Goal: Information Seeking & Learning: Find specific page/section

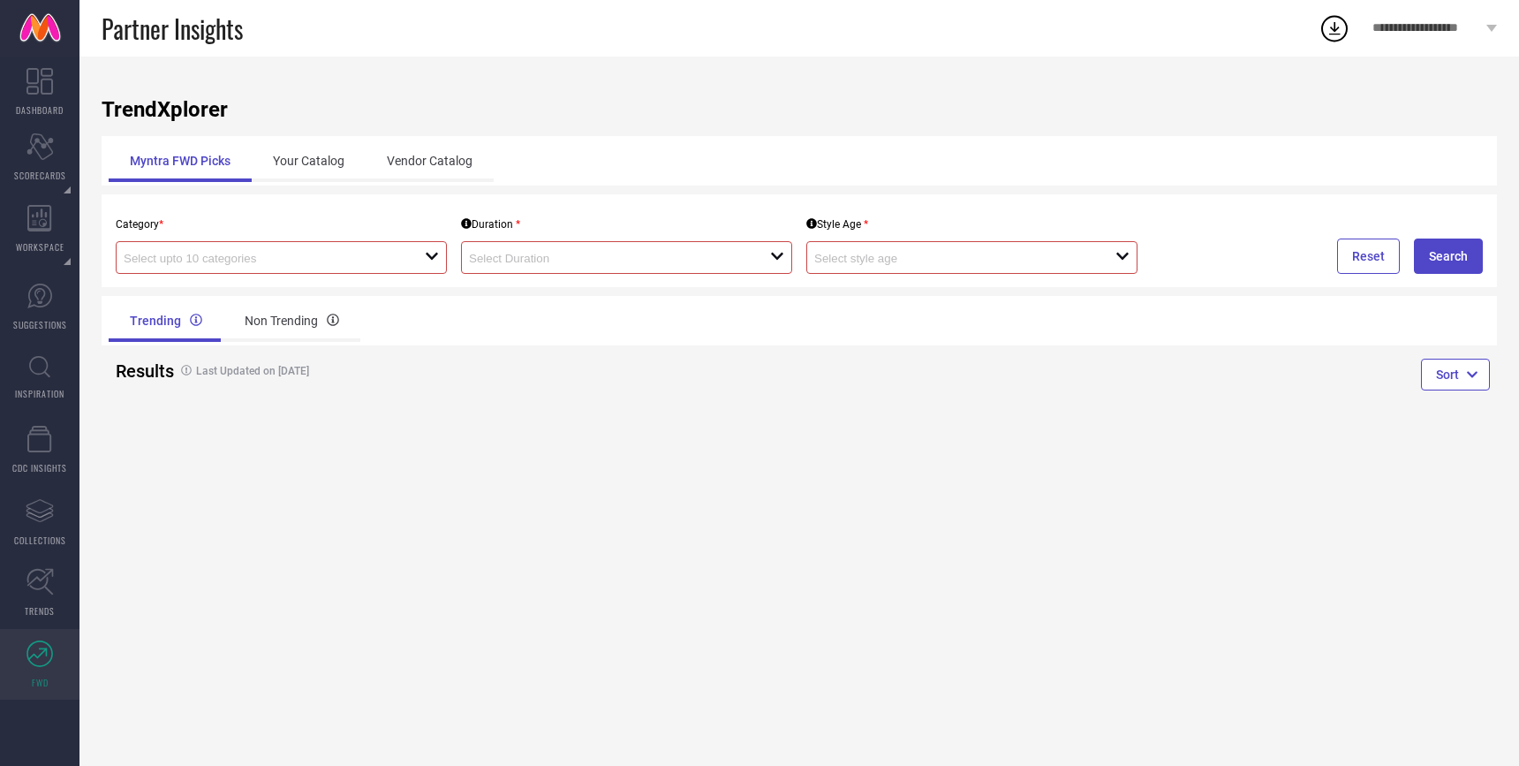
click at [1449, 21] on span "**********" at bounding box center [1428, 28] width 110 height 15
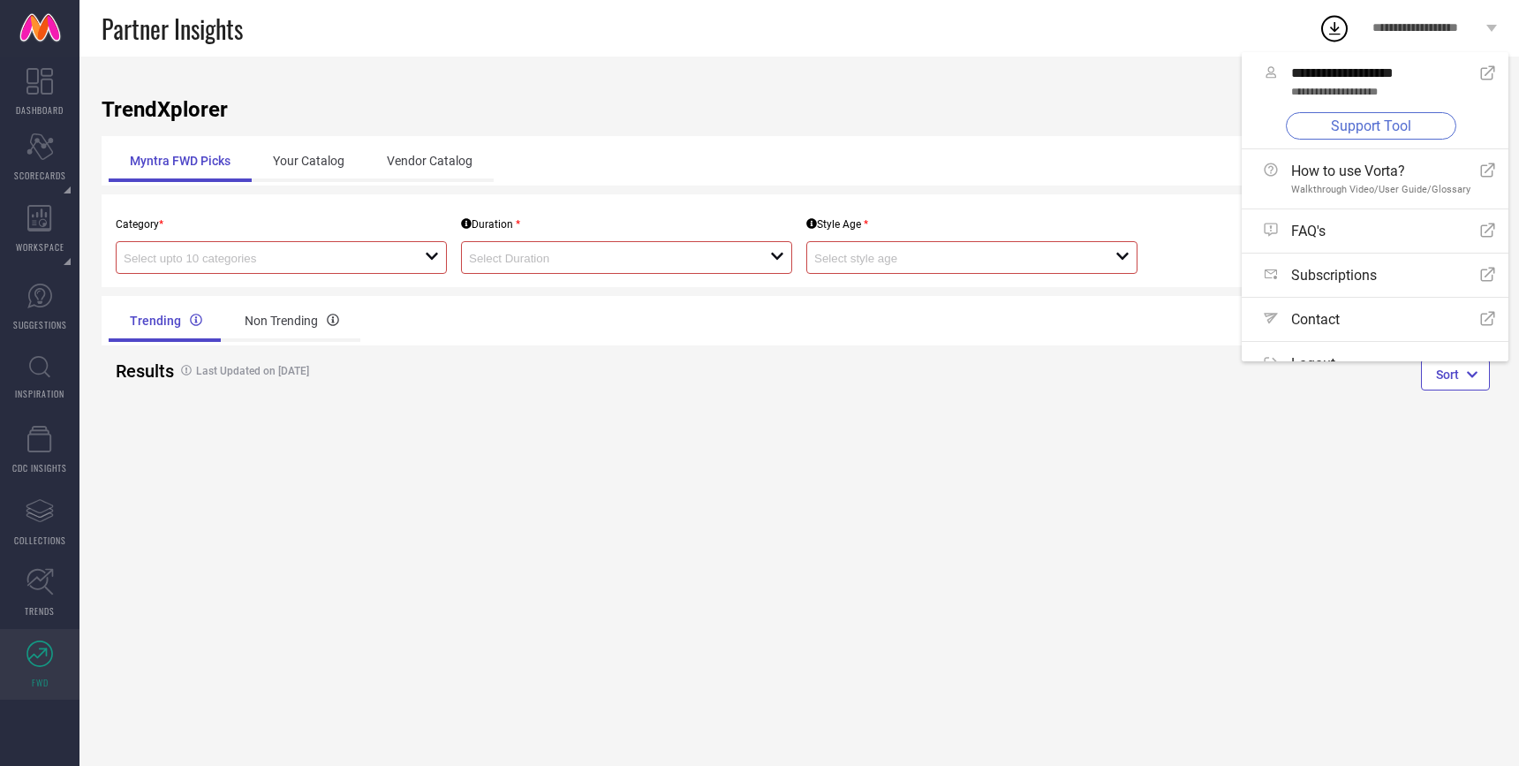
click at [1355, 122] on link "Support Tool" at bounding box center [1371, 125] width 170 height 27
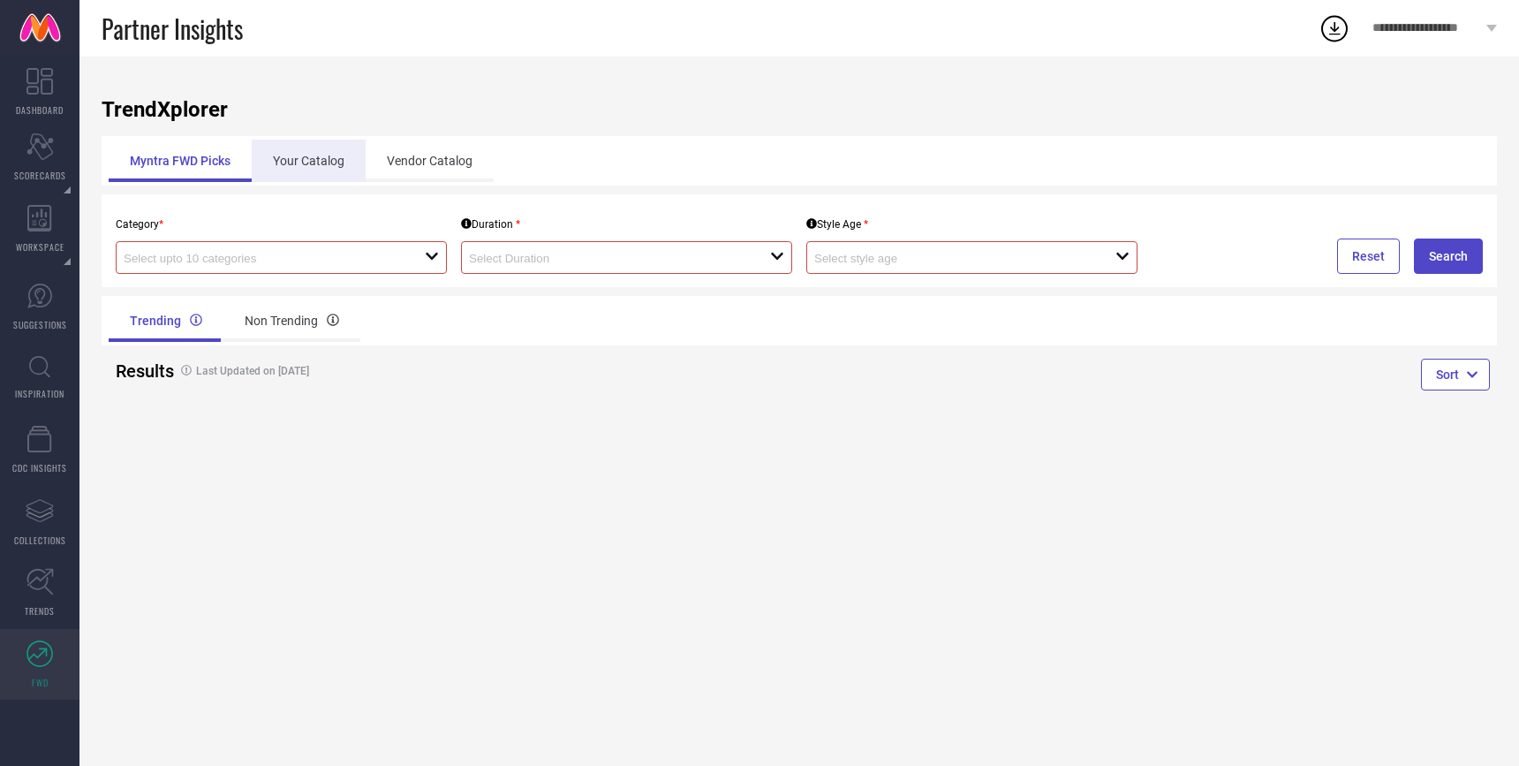
click at [332, 163] on div "Your Catalog" at bounding box center [309, 161] width 114 height 42
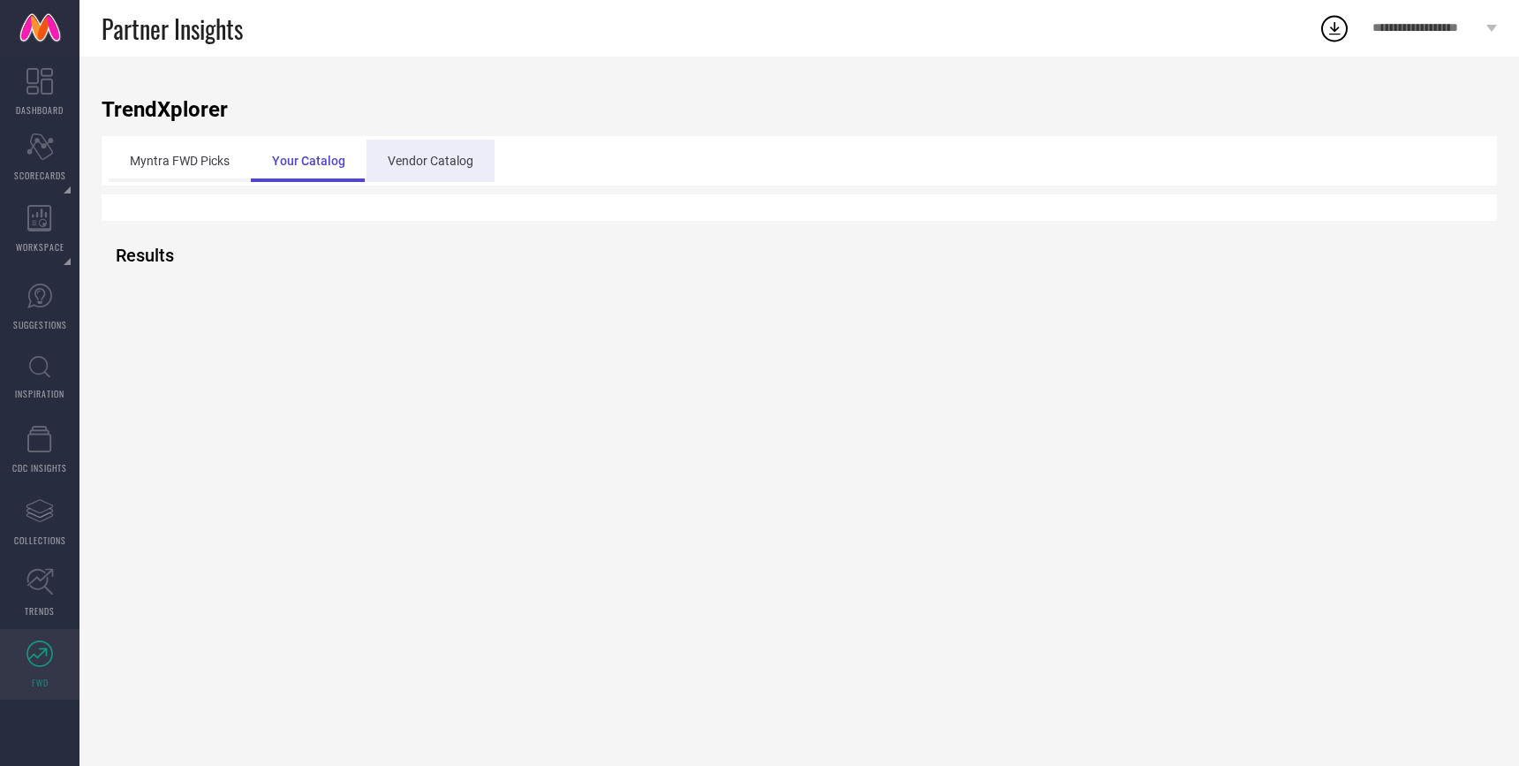
click at [432, 165] on div "Vendor Catalog" at bounding box center [431, 161] width 128 height 42
click at [319, 158] on div "Your Catalog" at bounding box center [308, 161] width 114 height 42
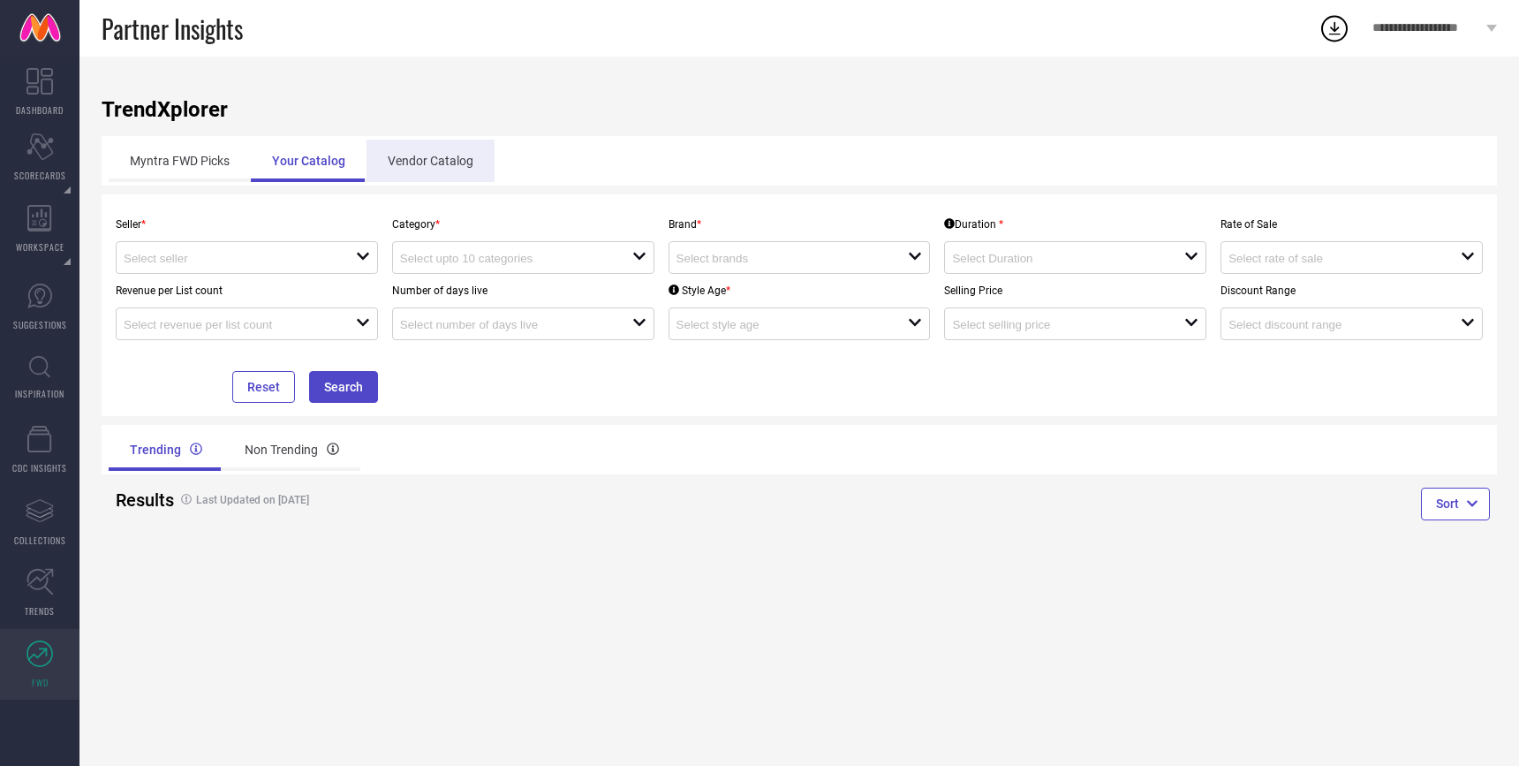
click at [428, 177] on div "Vendor Catalog" at bounding box center [431, 161] width 128 height 42
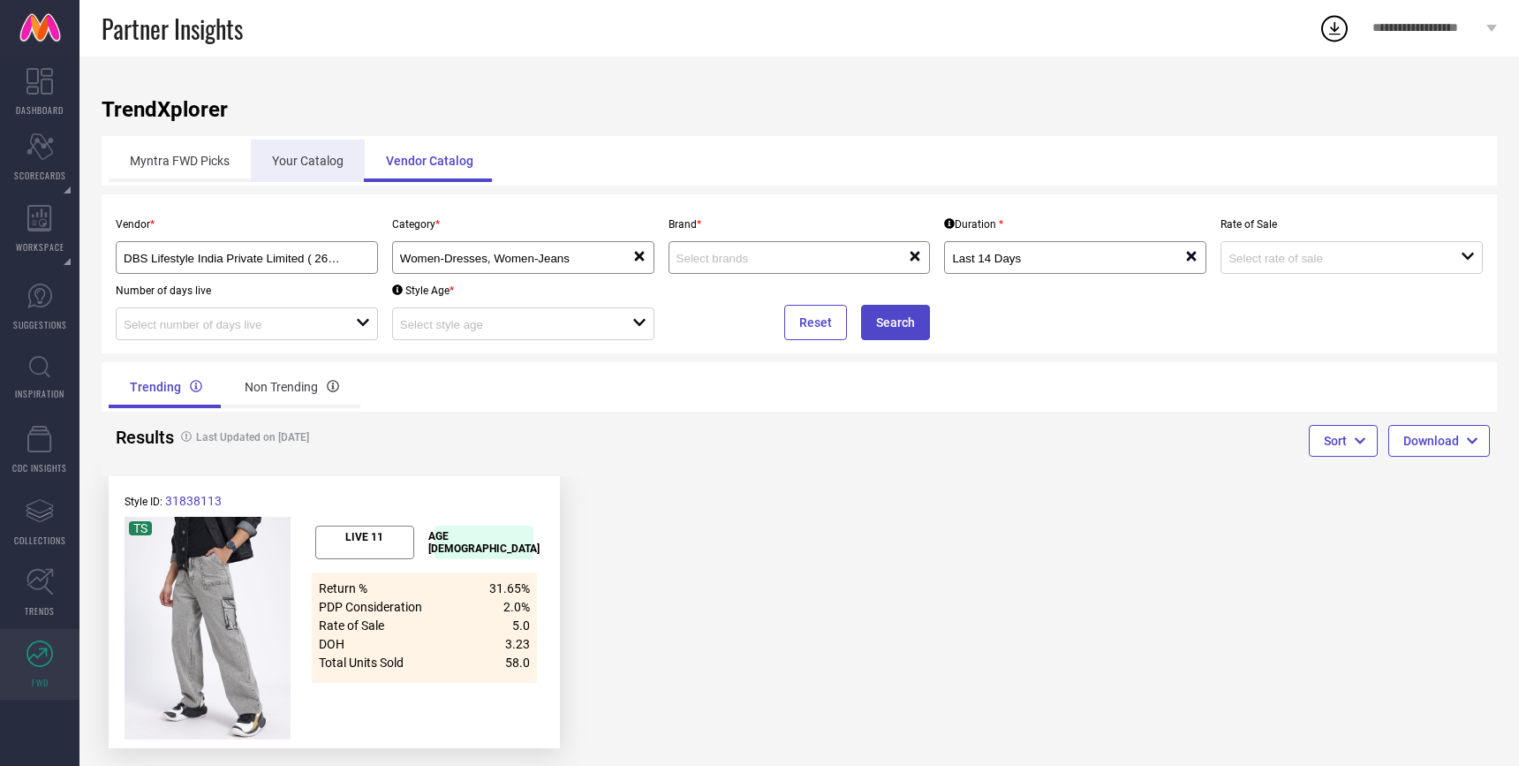
click at [326, 158] on div "Your Catalog" at bounding box center [308, 161] width 114 height 42
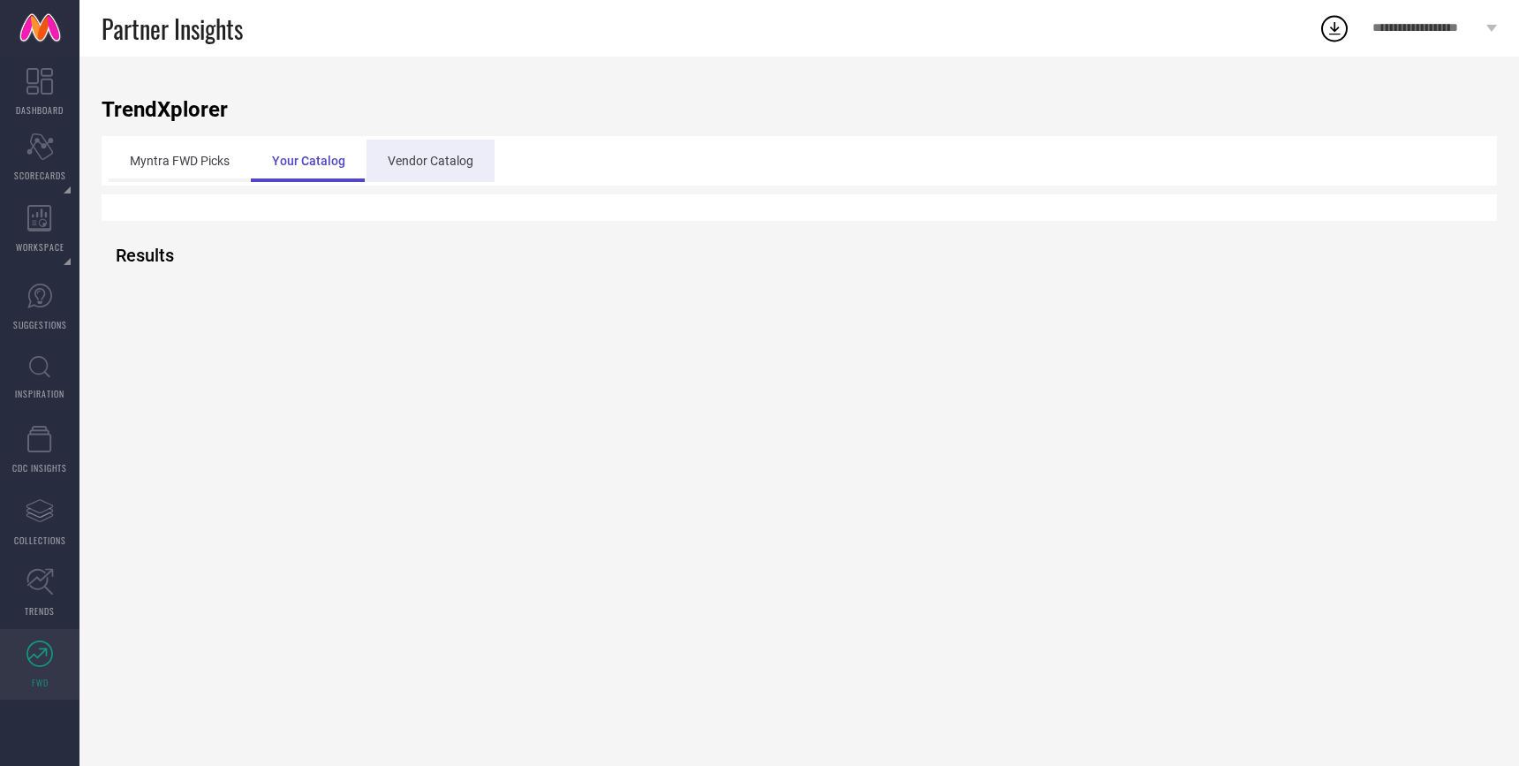
click at [450, 166] on div "Vendor Catalog" at bounding box center [431, 161] width 128 height 42
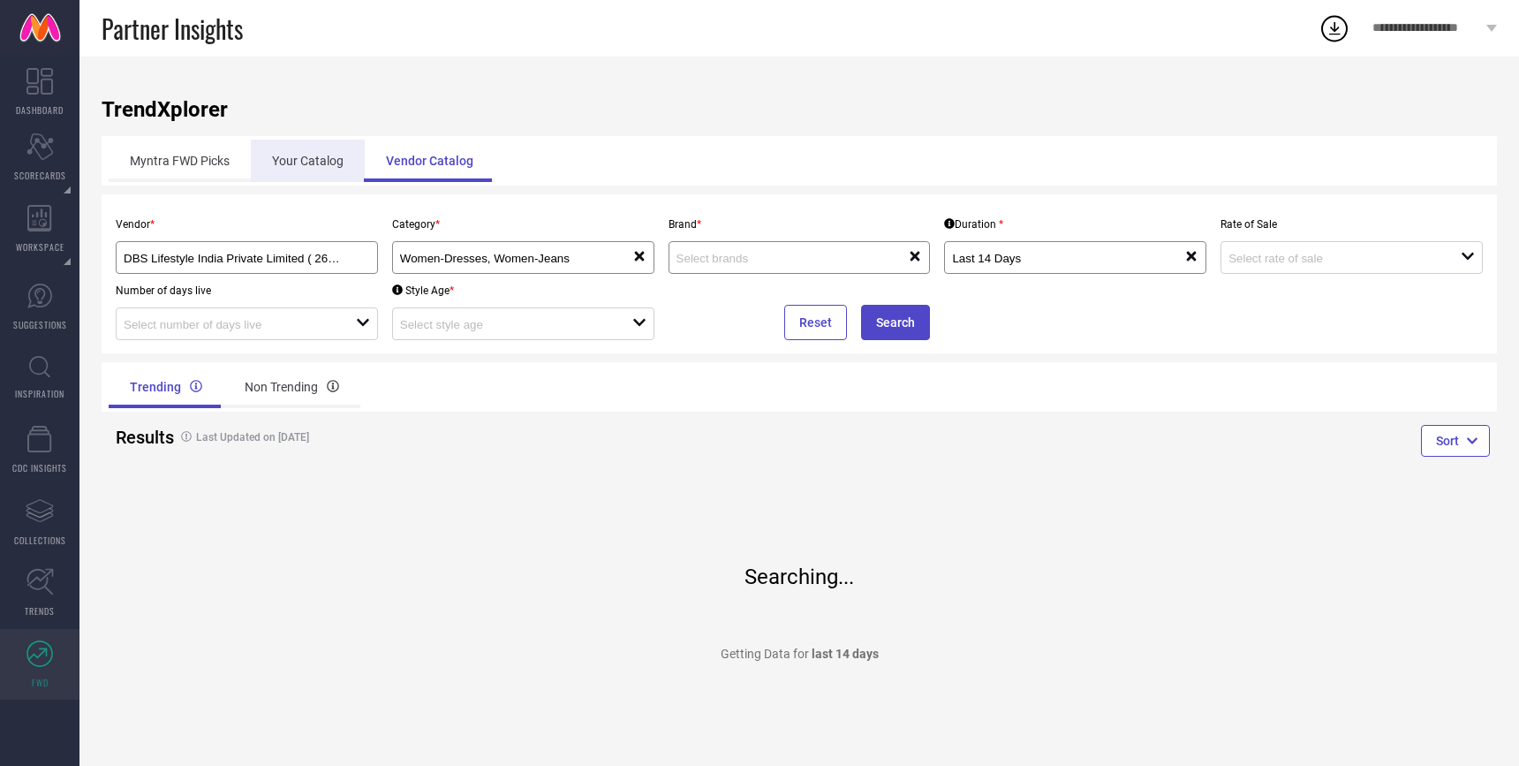
click at [268, 170] on div "Your Catalog" at bounding box center [308, 161] width 114 height 42
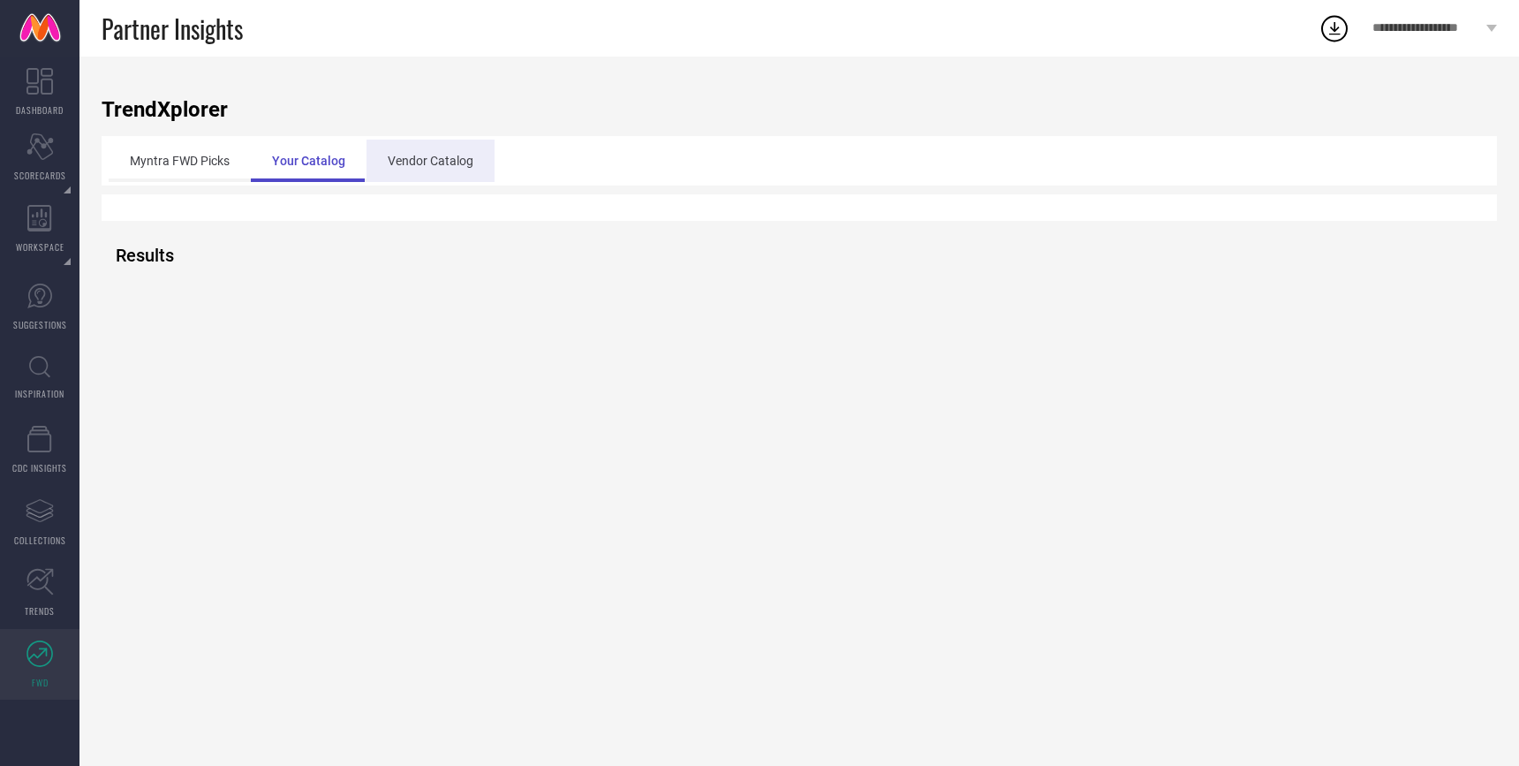
click at [432, 173] on div "Vendor Catalog" at bounding box center [431, 161] width 128 height 42
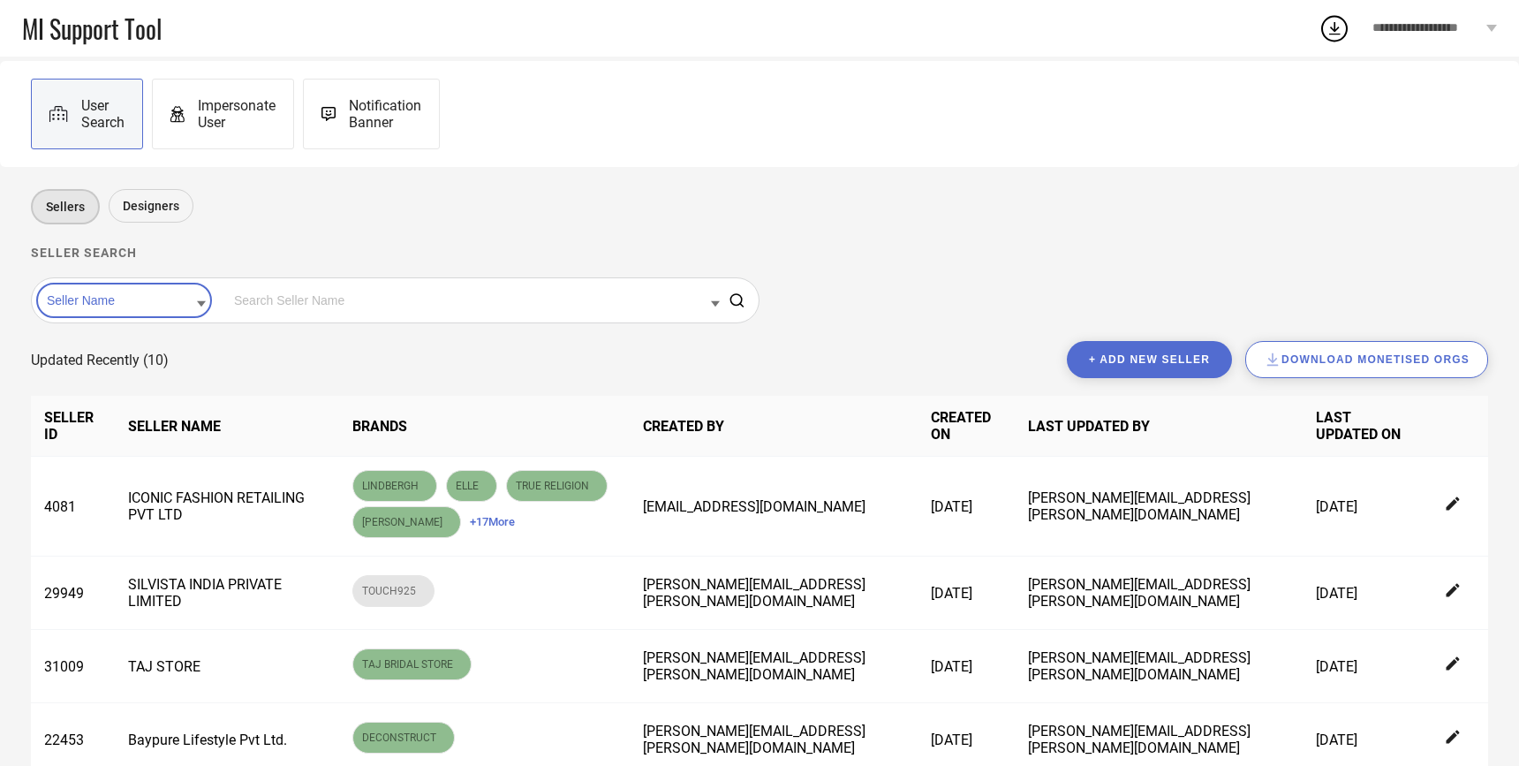
click at [1156, 365] on button "+ Add new seller" at bounding box center [1149, 359] width 165 height 37
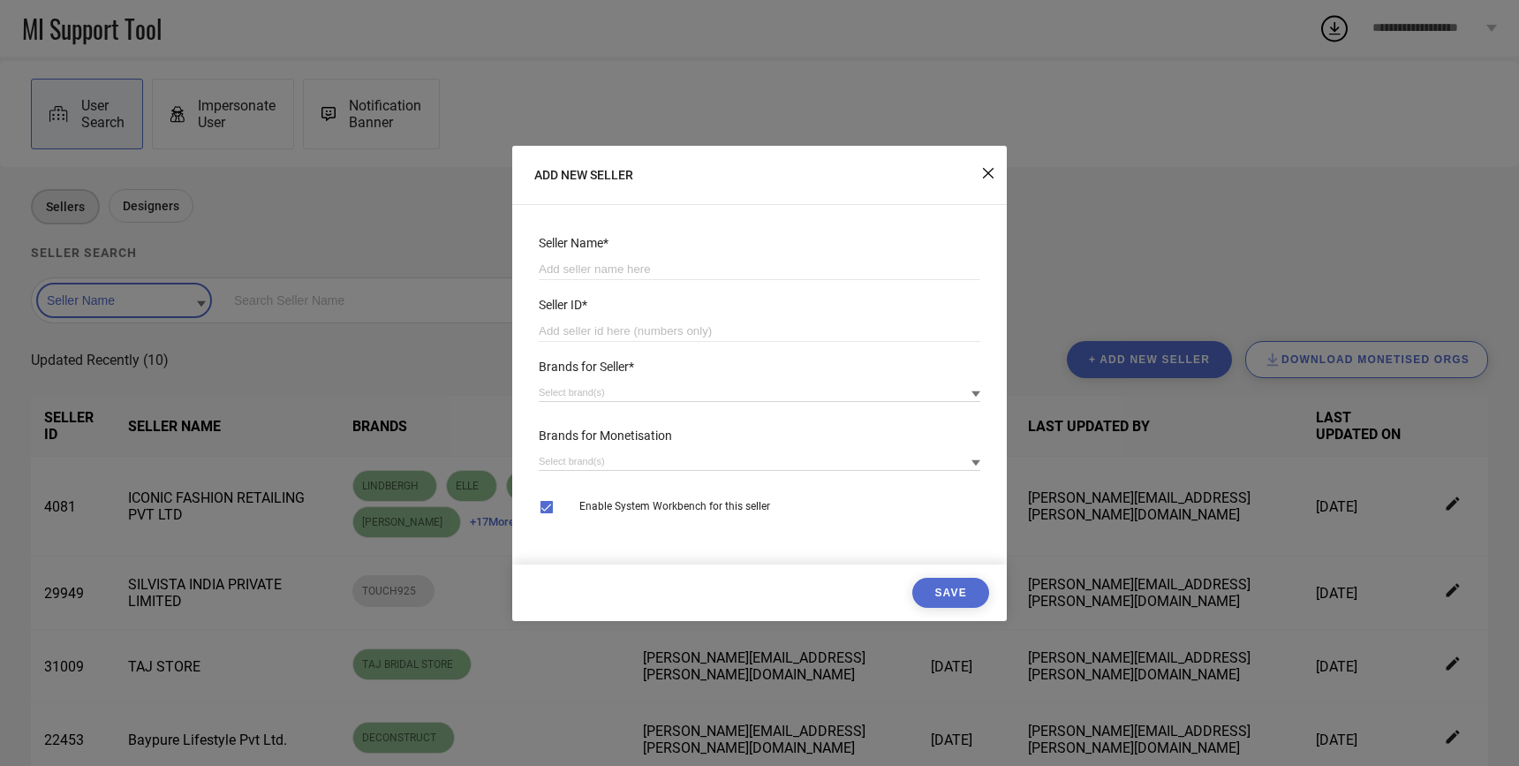
click at [563, 240] on div "Seller Name*" at bounding box center [760, 243] width 442 height 14
click at [553, 302] on div "Seller ID*" at bounding box center [760, 305] width 442 height 14
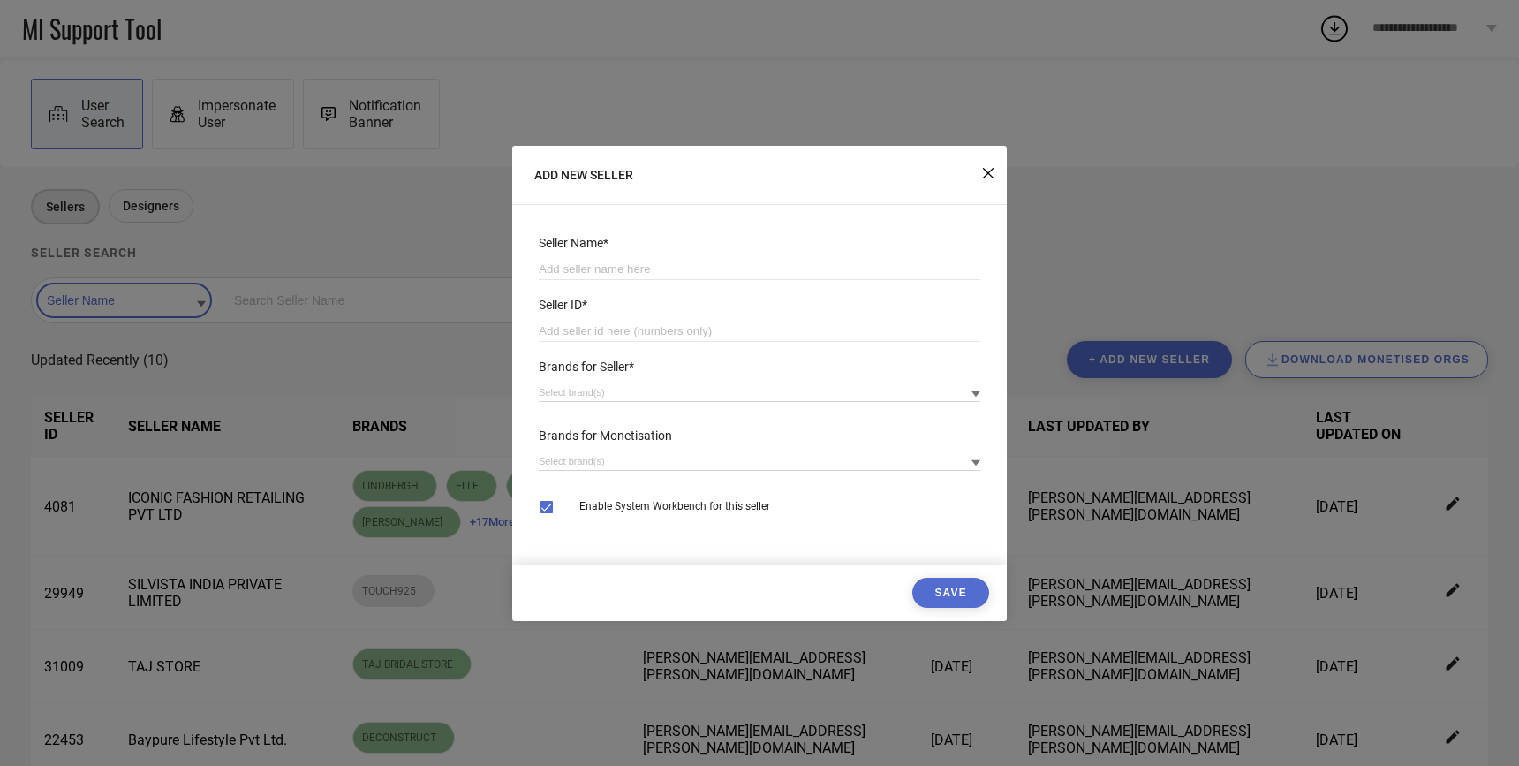
click at [593, 365] on div "Brands for Seller*" at bounding box center [760, 367] width 442 height 14
click at [687, 384] on input at bounding box center [760, 392] width 442 height 19
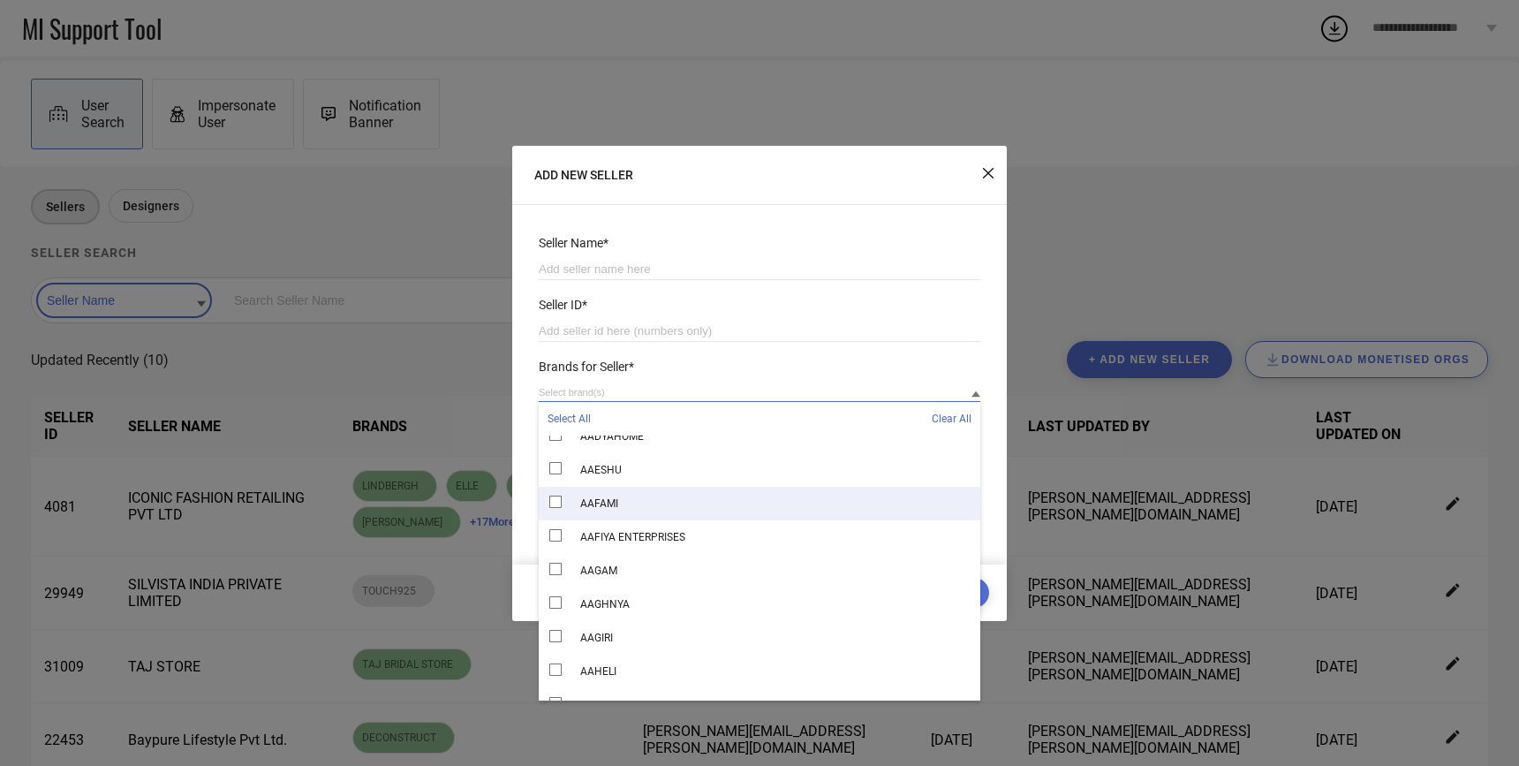
scroll to position [5685, 0]
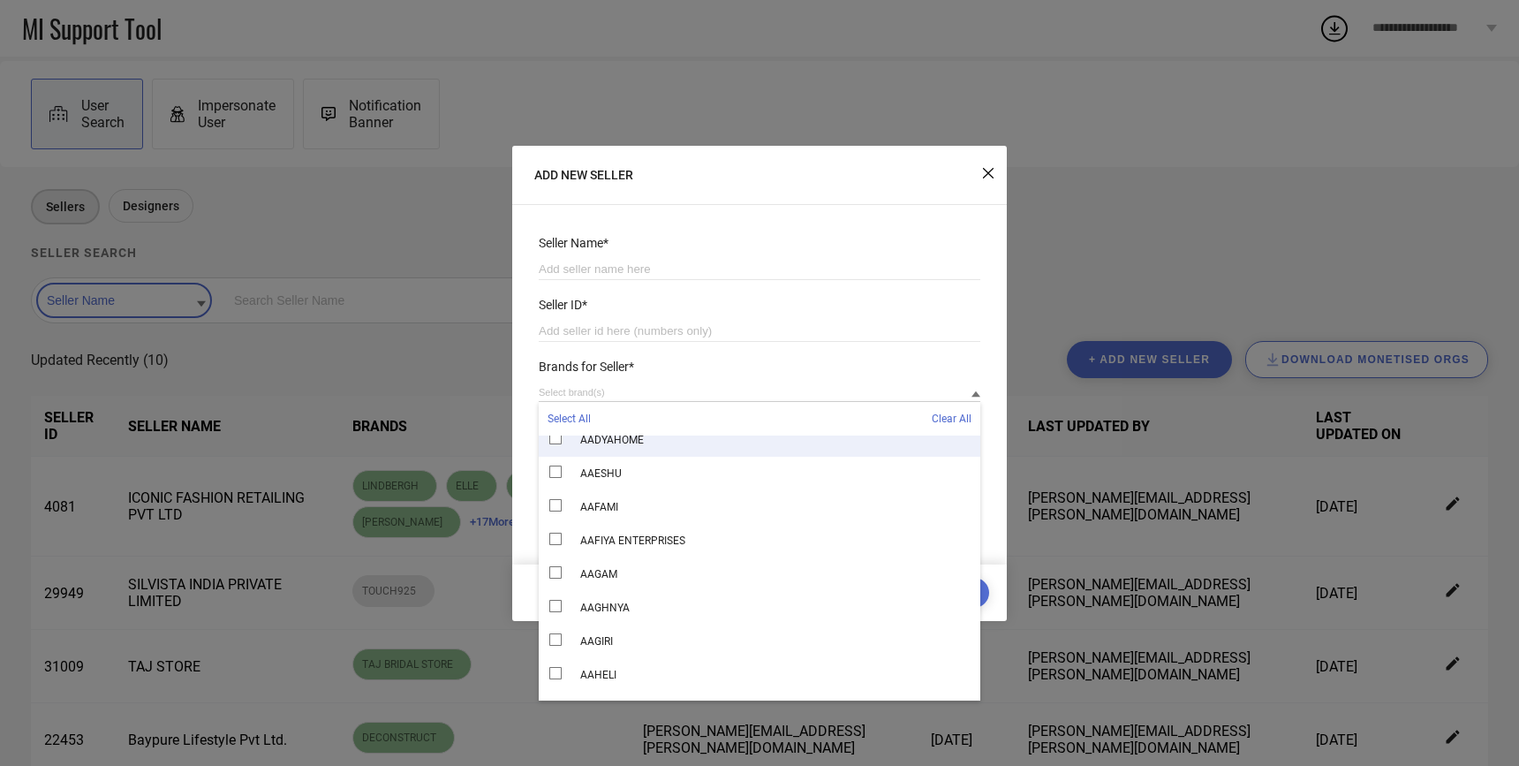
click at [987, 174] on icon at bounding box center [988, 173] width 11 height 11
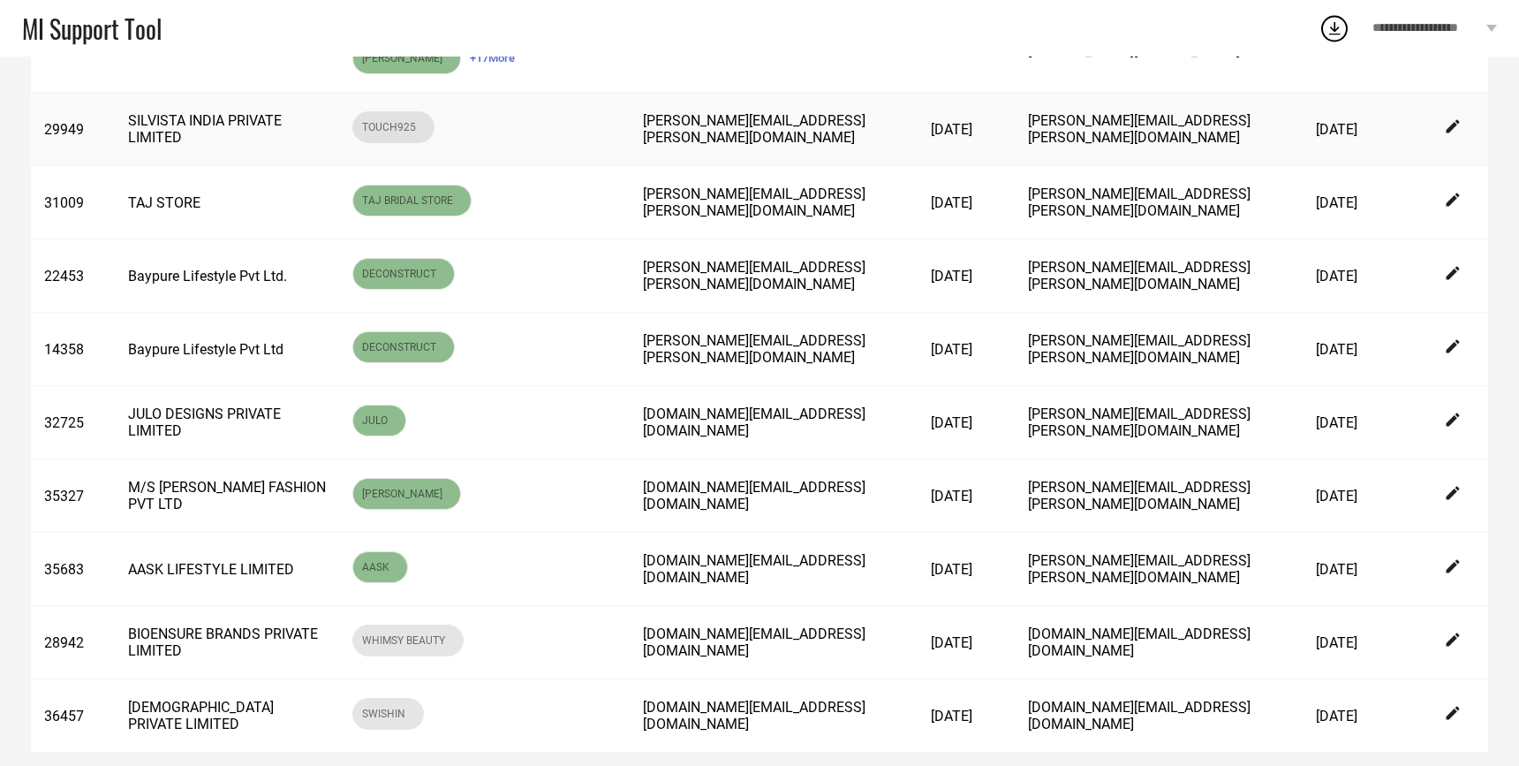
scroll to position [0, 0]
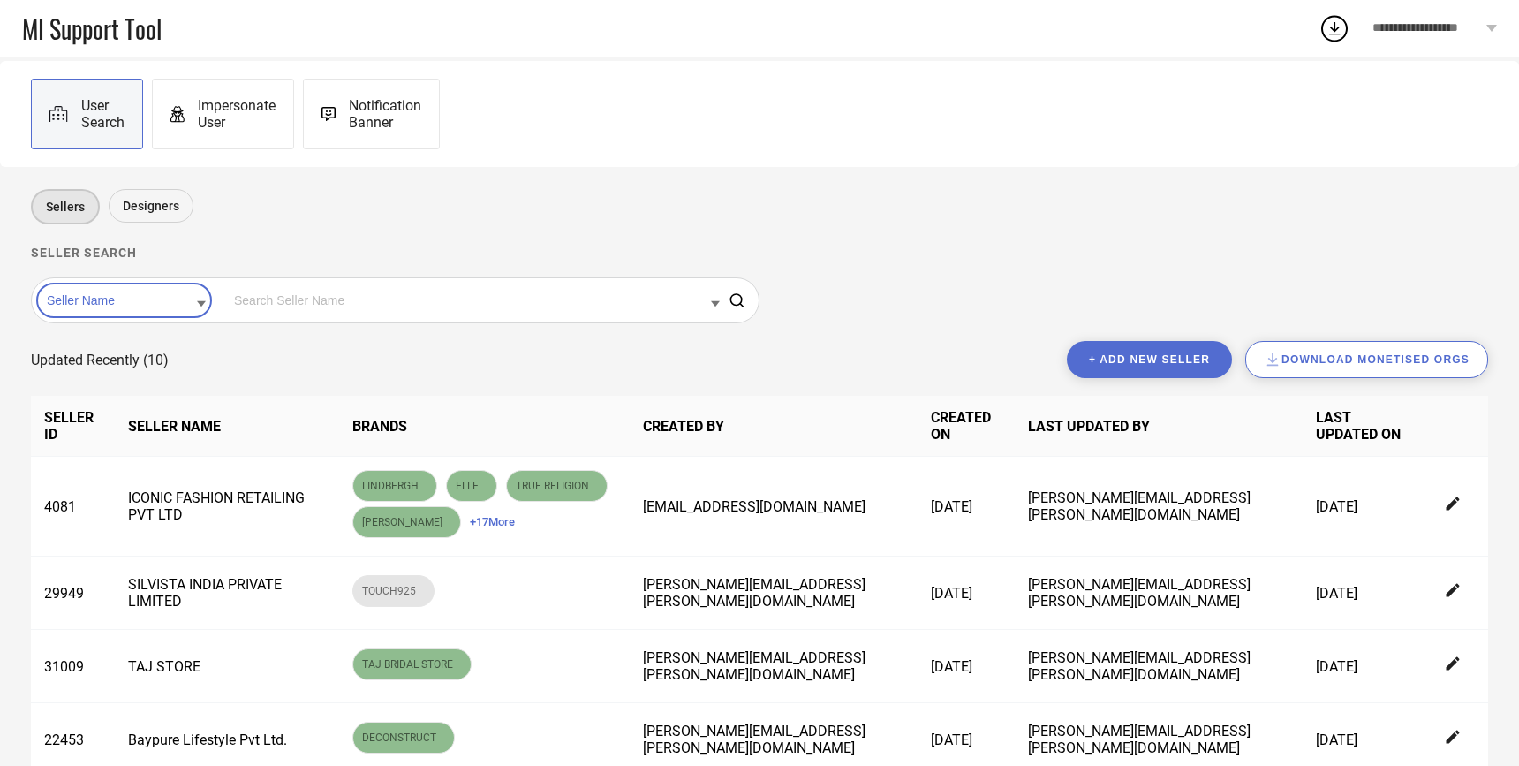
click at [1156, 360] on button "+ Add new seller" at bounding box center [1149, 359] width 165 height 37
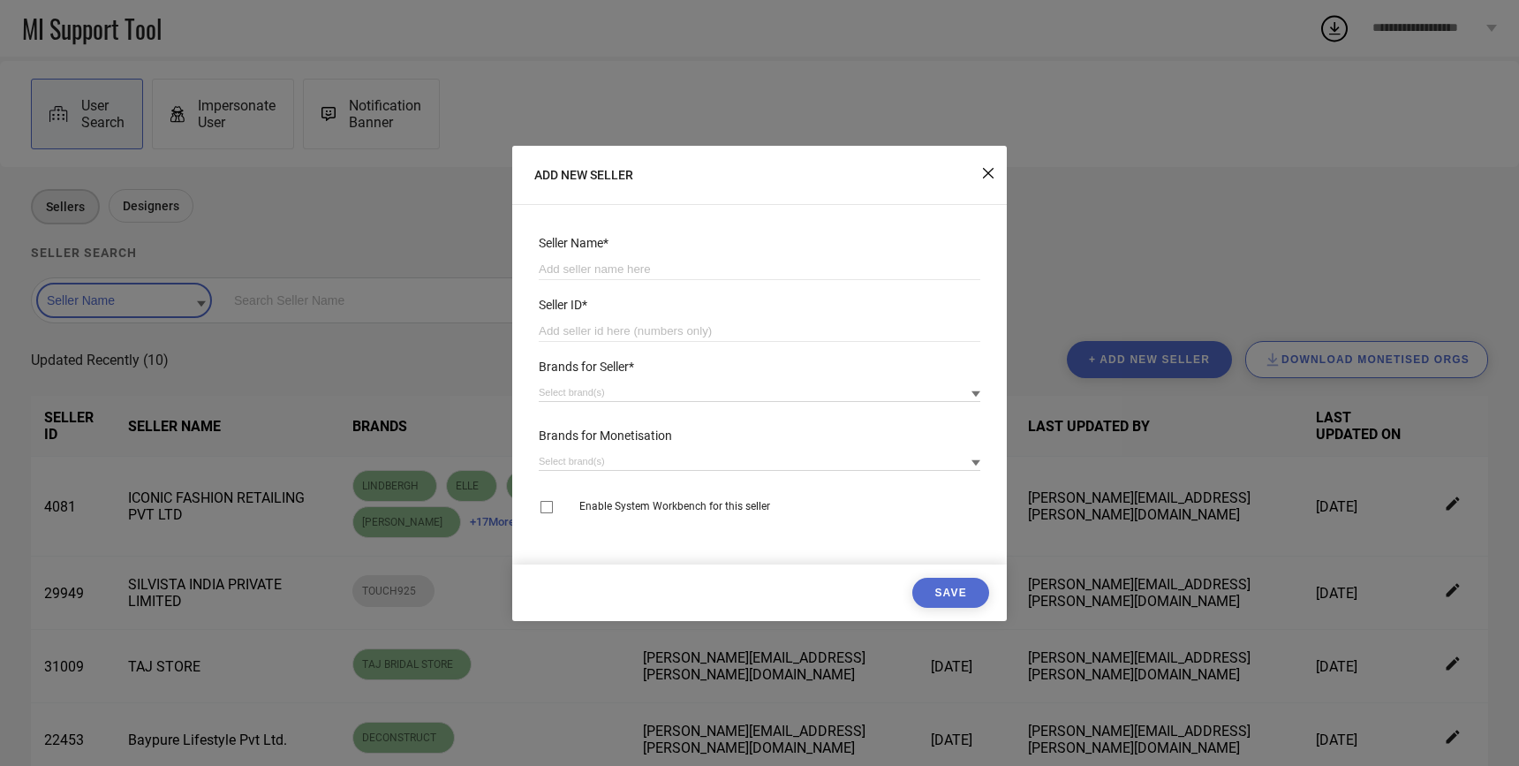
click at [991, 172] on icon at bounding box center [988, 173] width 11 height 11
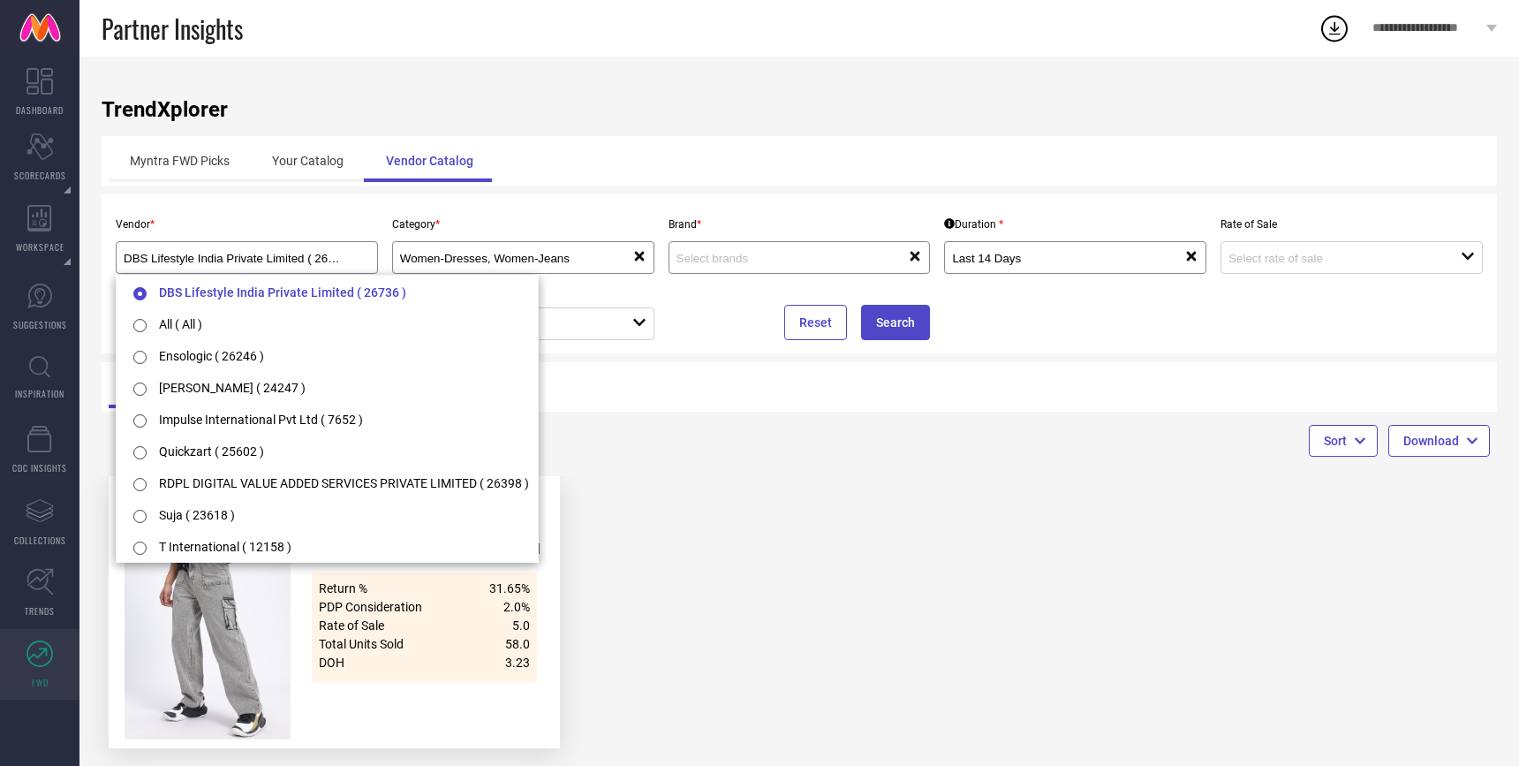
click at [702, 571] on div "Style ID: 31838113 TS LIVE 11 AGE 125 Return % 31.65% PDP Consideration 2.0% Ra…" at bounding box center [800, 618] width 1396 height 285
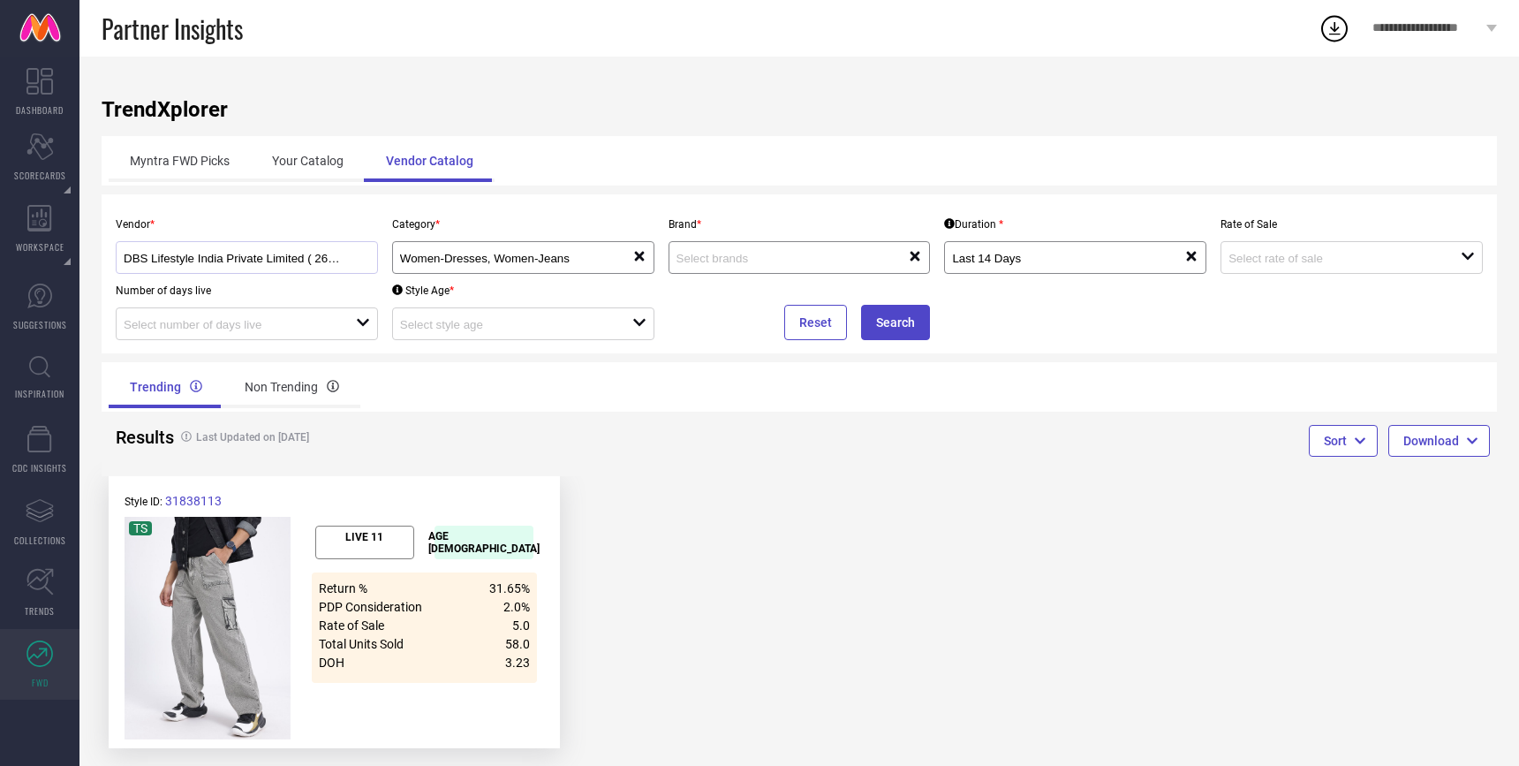
click at [308, 249] on div "DBS Lifestyle India Private Limited ( 26736 )" at bounding box center [247, 257] width 246 height 17
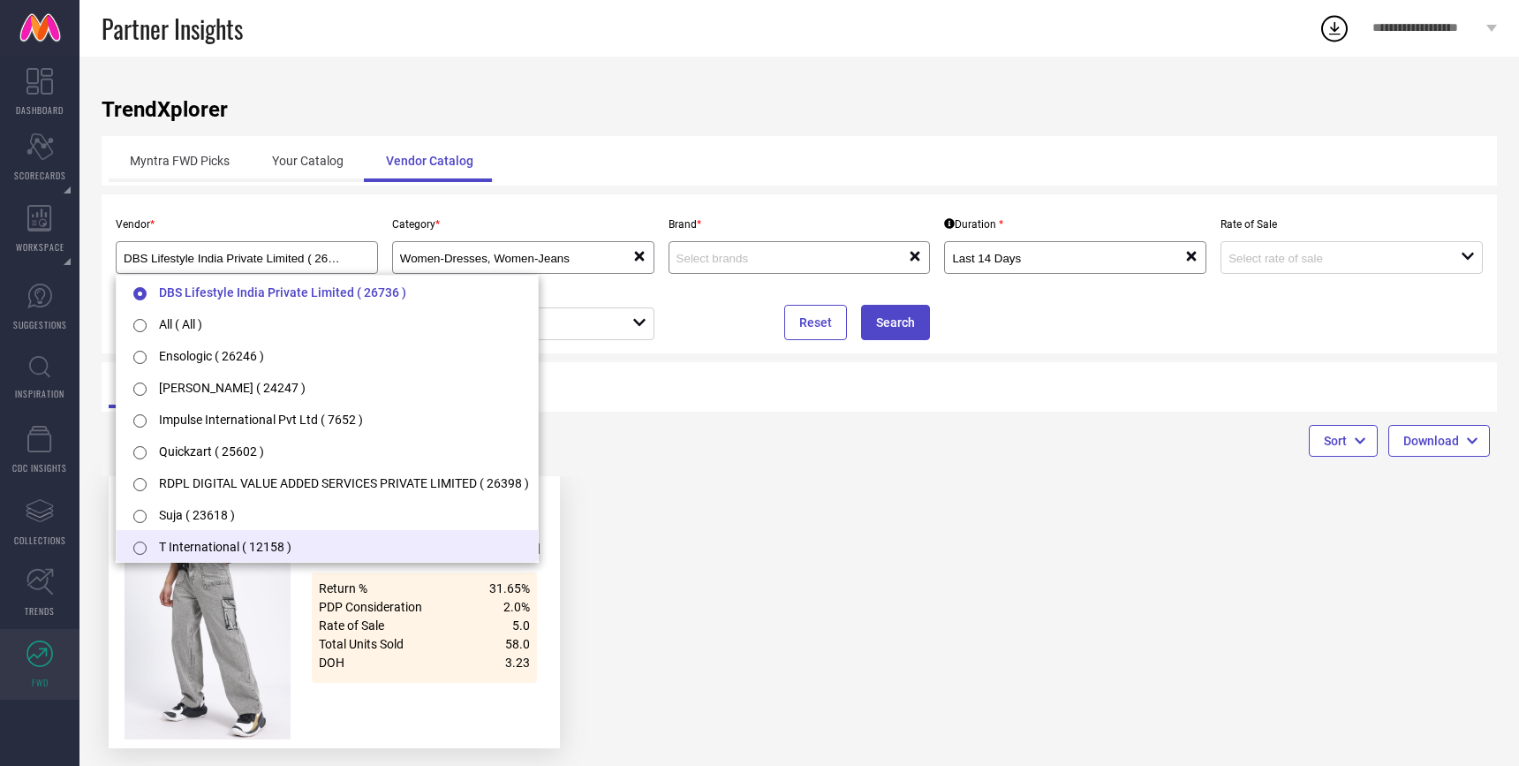
click at [214, 542] on li "T International ( 12158 )" at bounding box center [327, 546] width 421 height 32
type input "T International ( 12158 )"
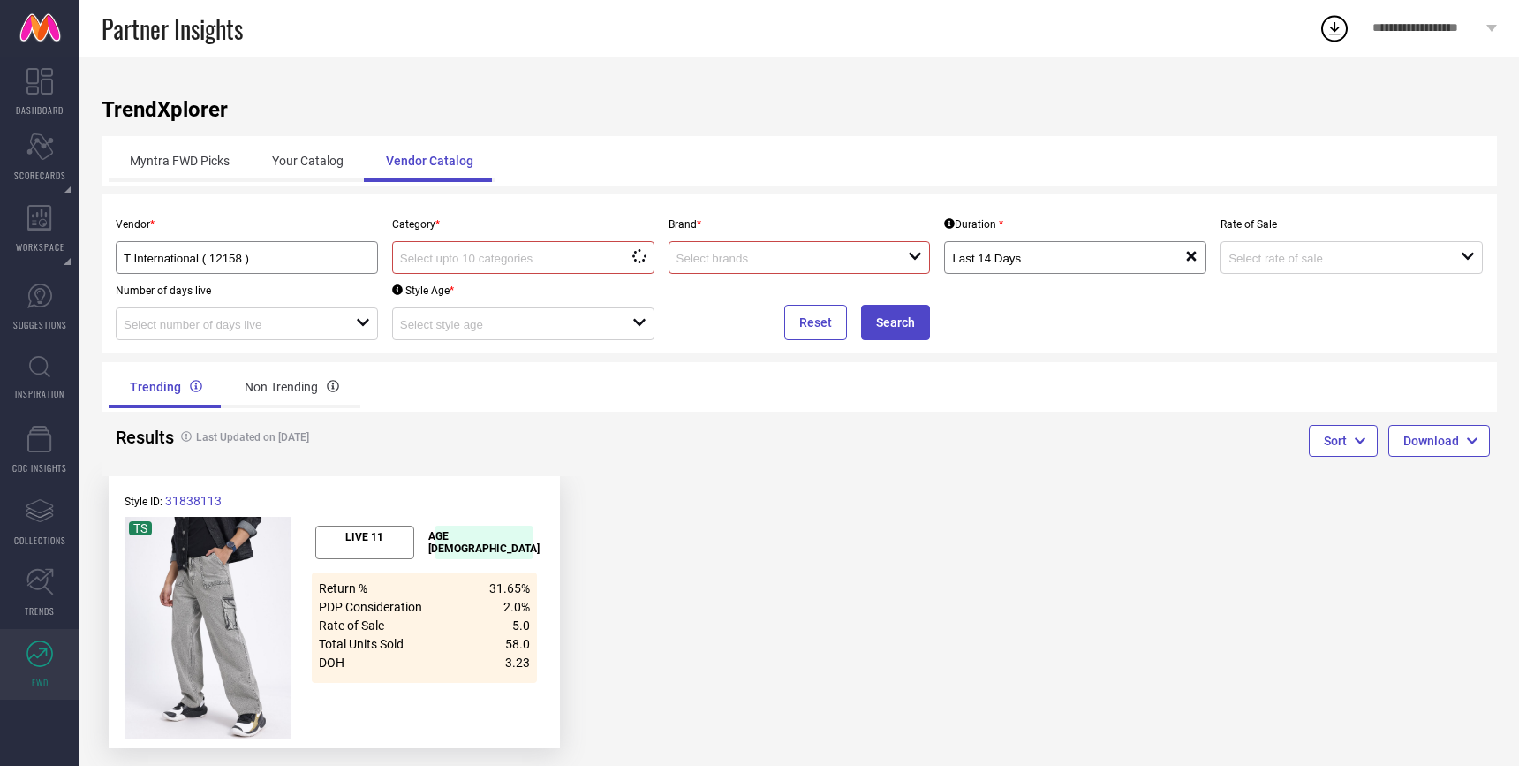
click at [476, 253] on input at bounding box center [504, 258] width 209 height 13
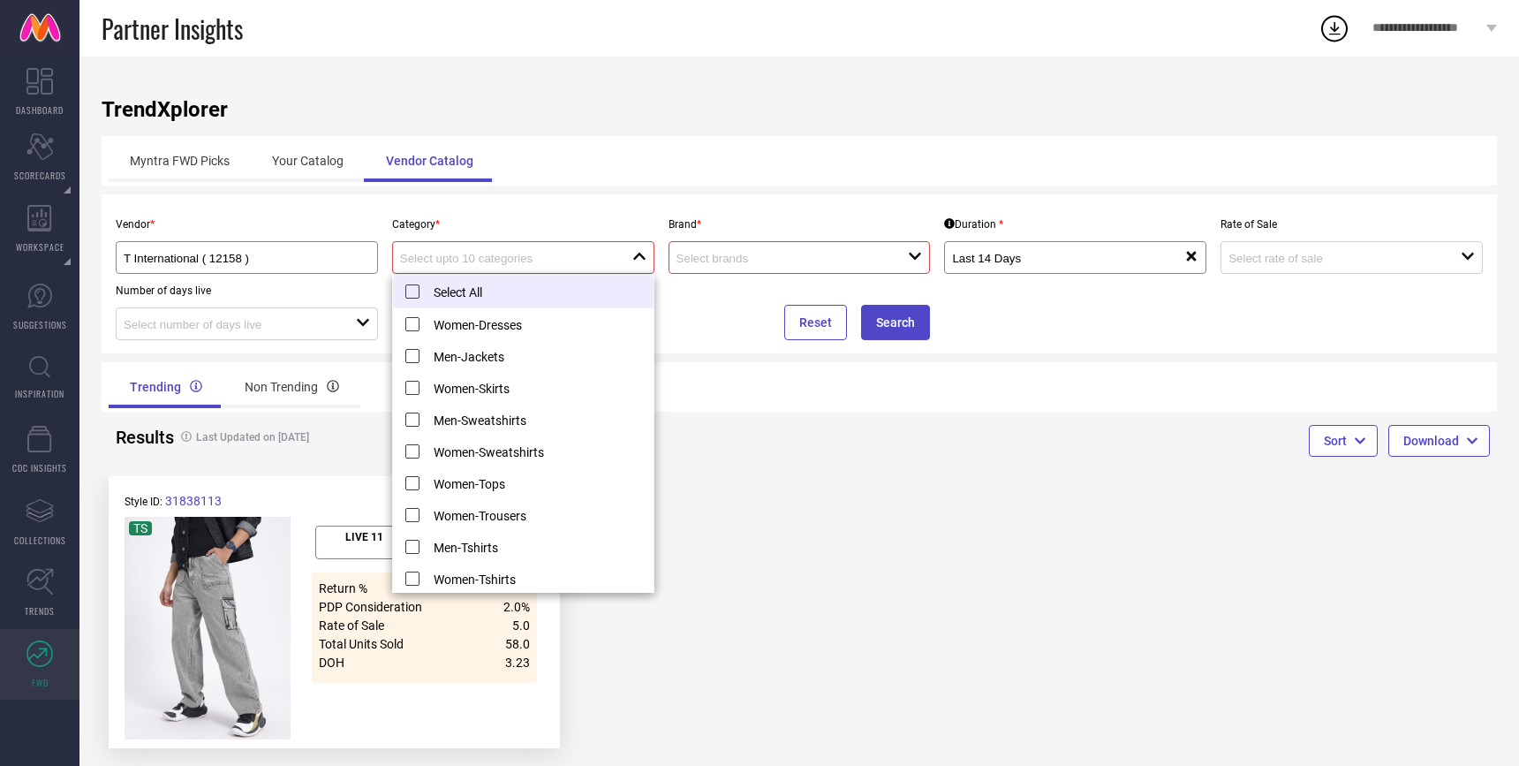
click at [475, 294] on li "Select All" at bounding box center [523, 292] width 261 height 33
type input "Women-Dresses, + 8 more"
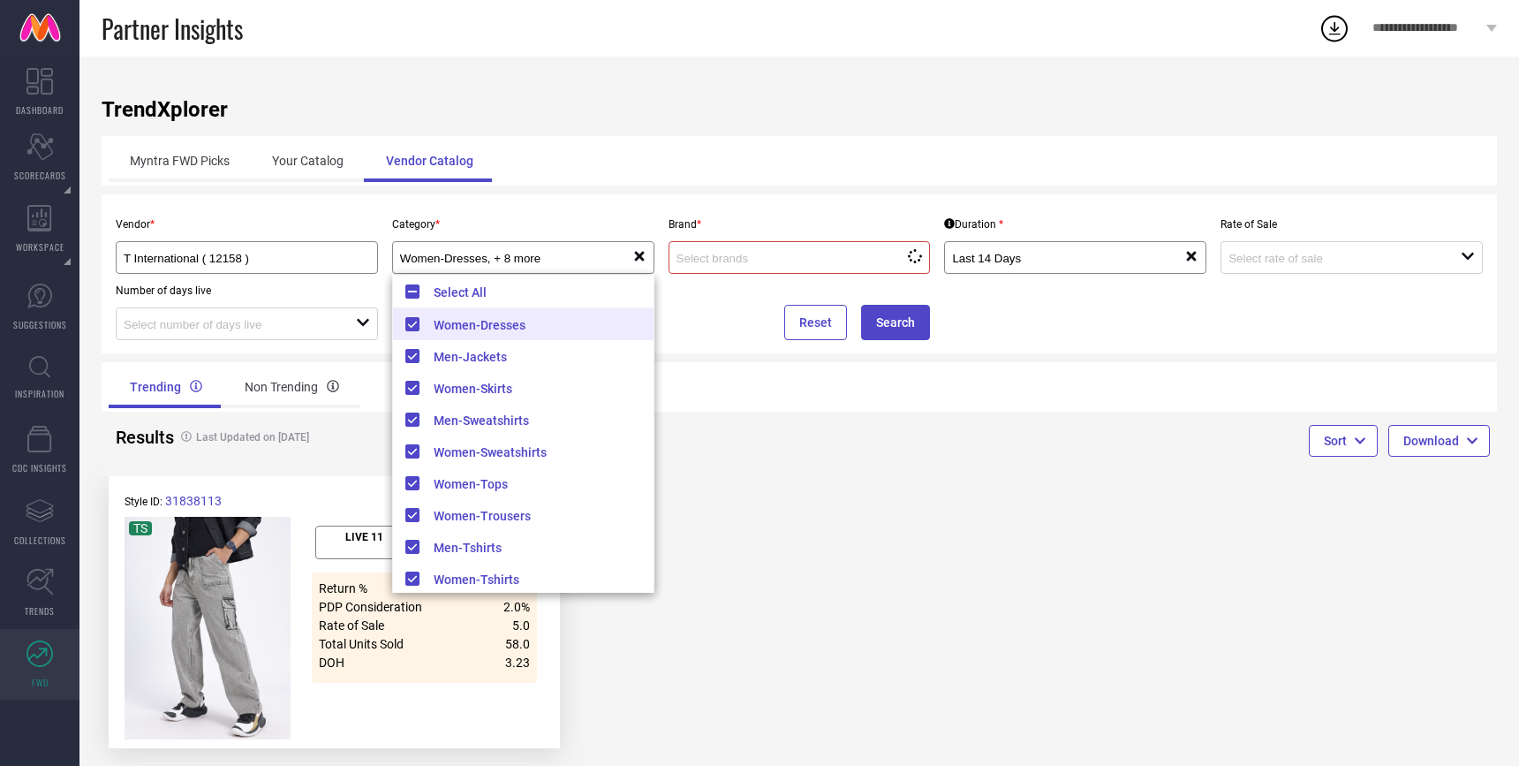
click at [753, 258] on input at bounding box center [781, 258] width 209 height 13
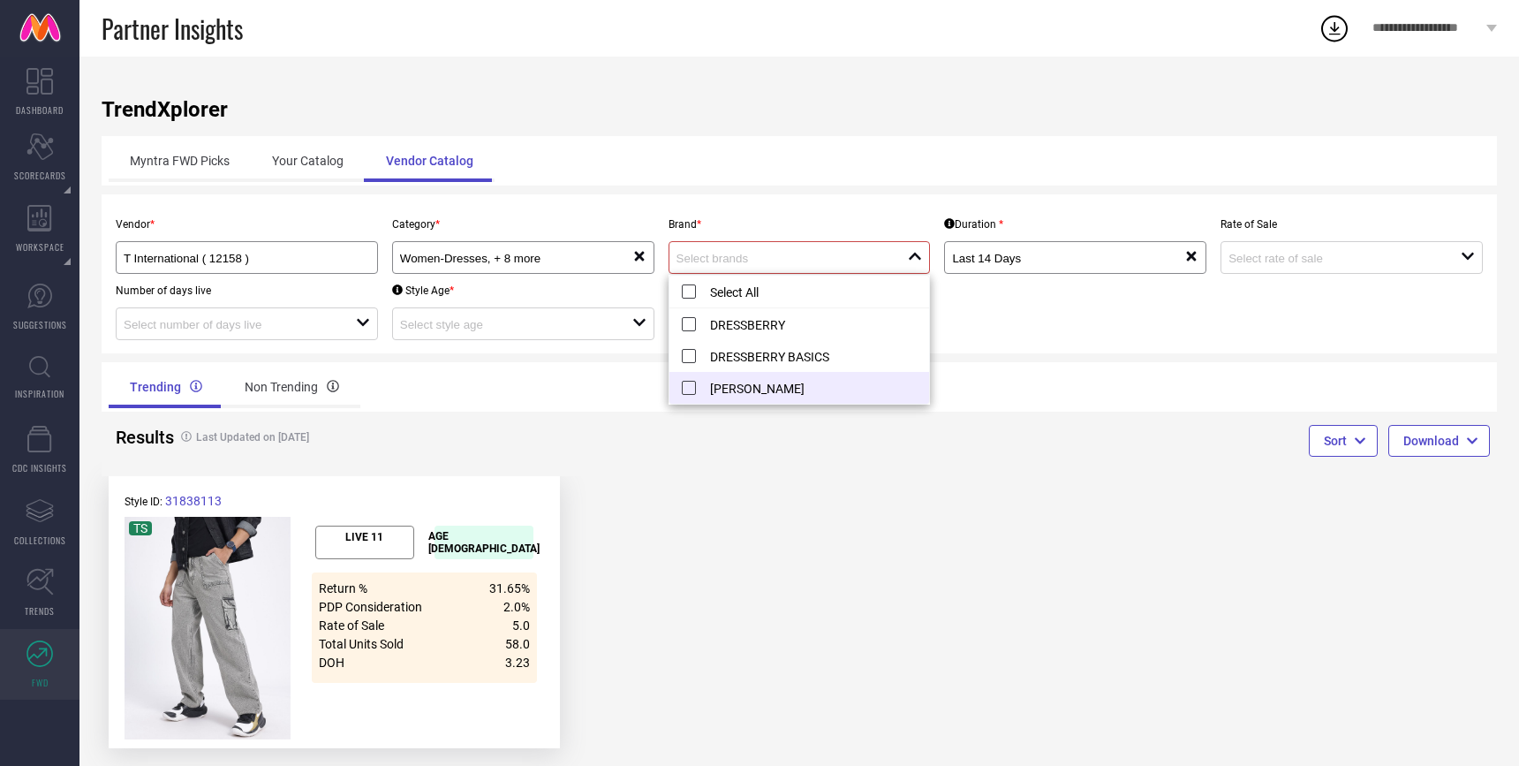
click at [720, 384] on li "KOOK N KEECH" at bounding box center [800, 388] width 261 height 32
type input "KOOK N KEECH"
click at [1013, 418] on div "Sort Download" at bounding box center [1148, 444] width 698 height 64
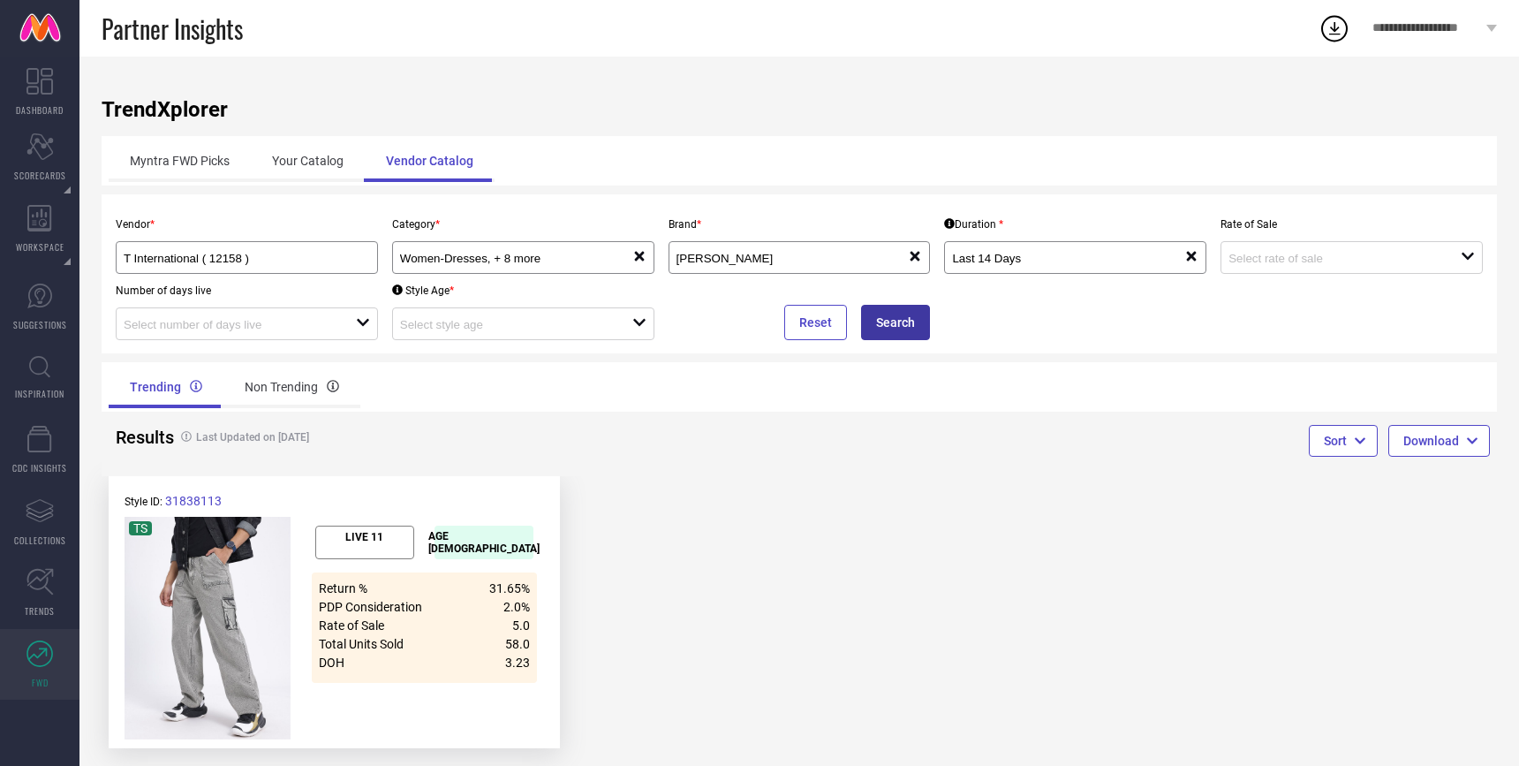
click at [904, 329] on button "Search" at bounding box center [895, 322] width 69 height 35
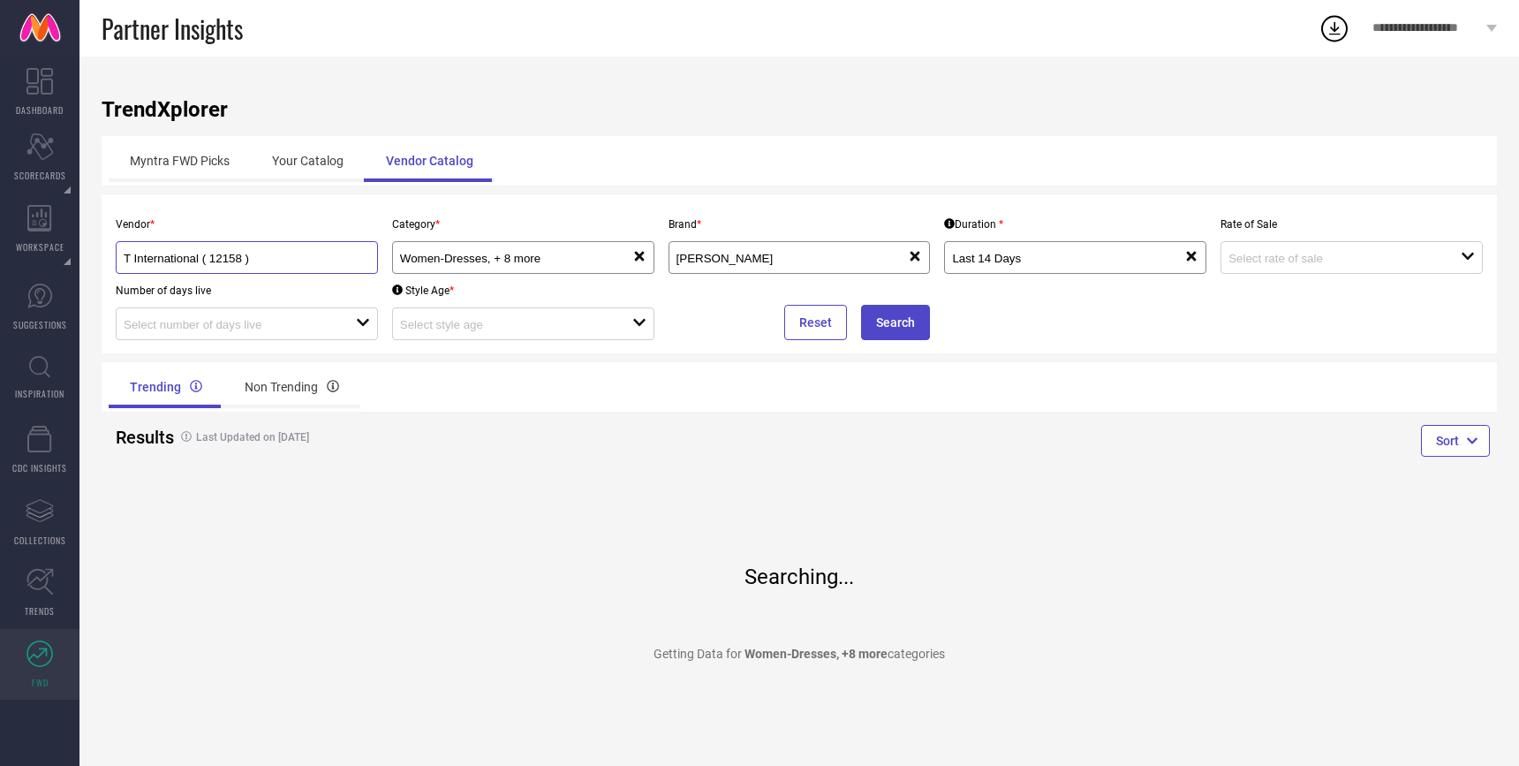
click at [291, 262] on input "T International ( 12158 )" at bounding box center [235, 258] width 222 height 13
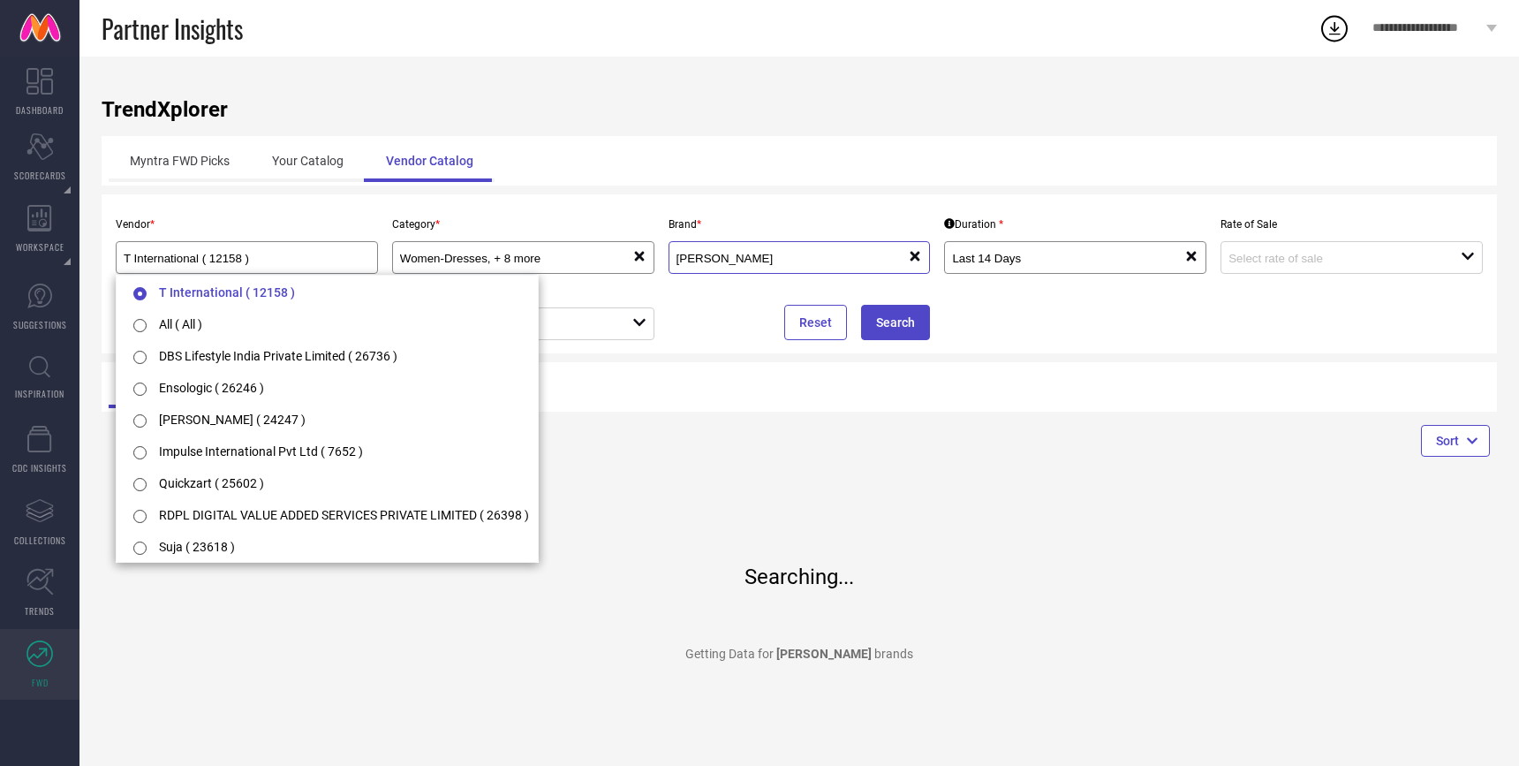
click at [717, 262] on input "KOOK N KEECH" at bounding box center [781, 258] width 209 height 13
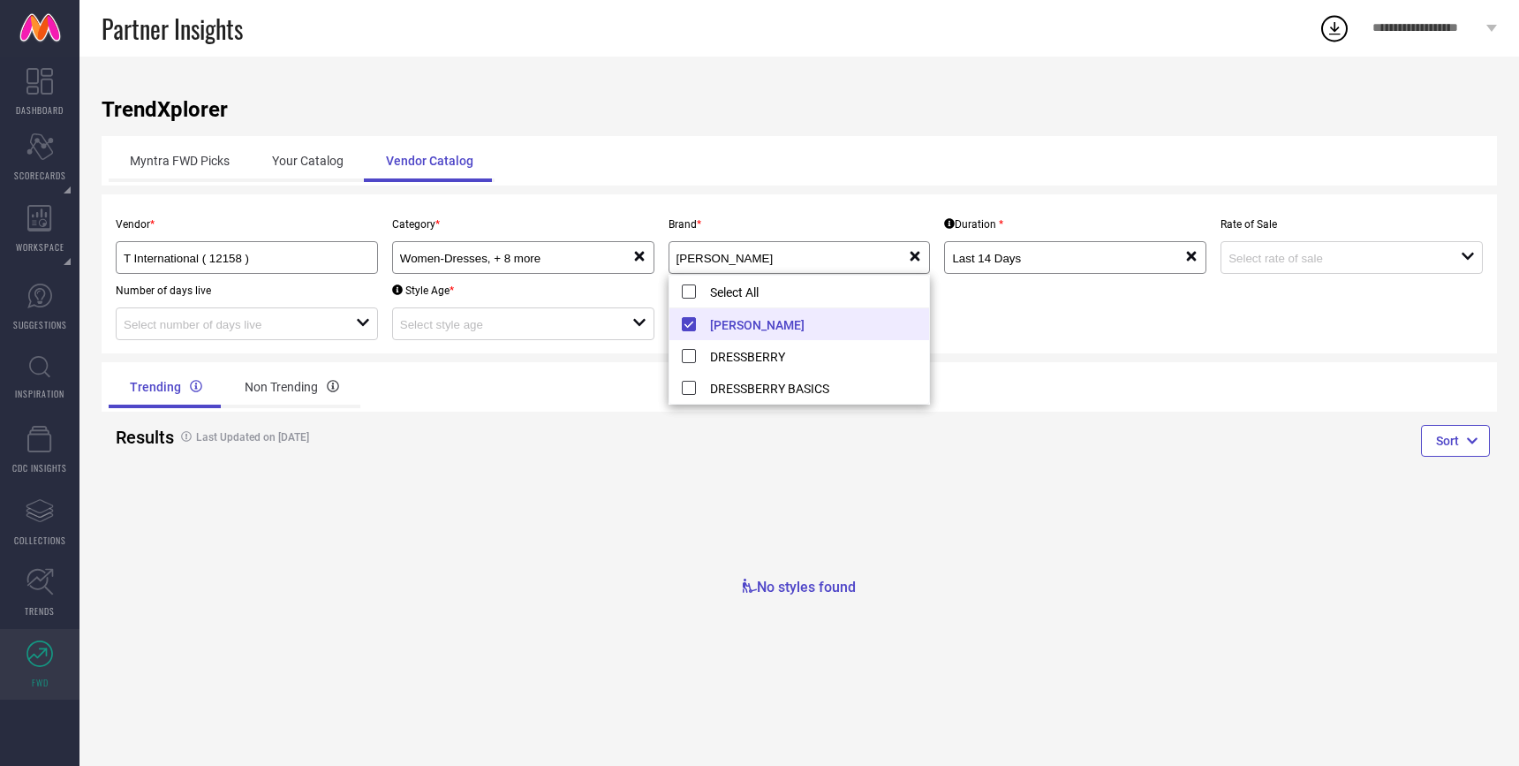
click at [481, 382] on div "Trending Non Trending" at bounding box center [451, 387] width 684 height 42
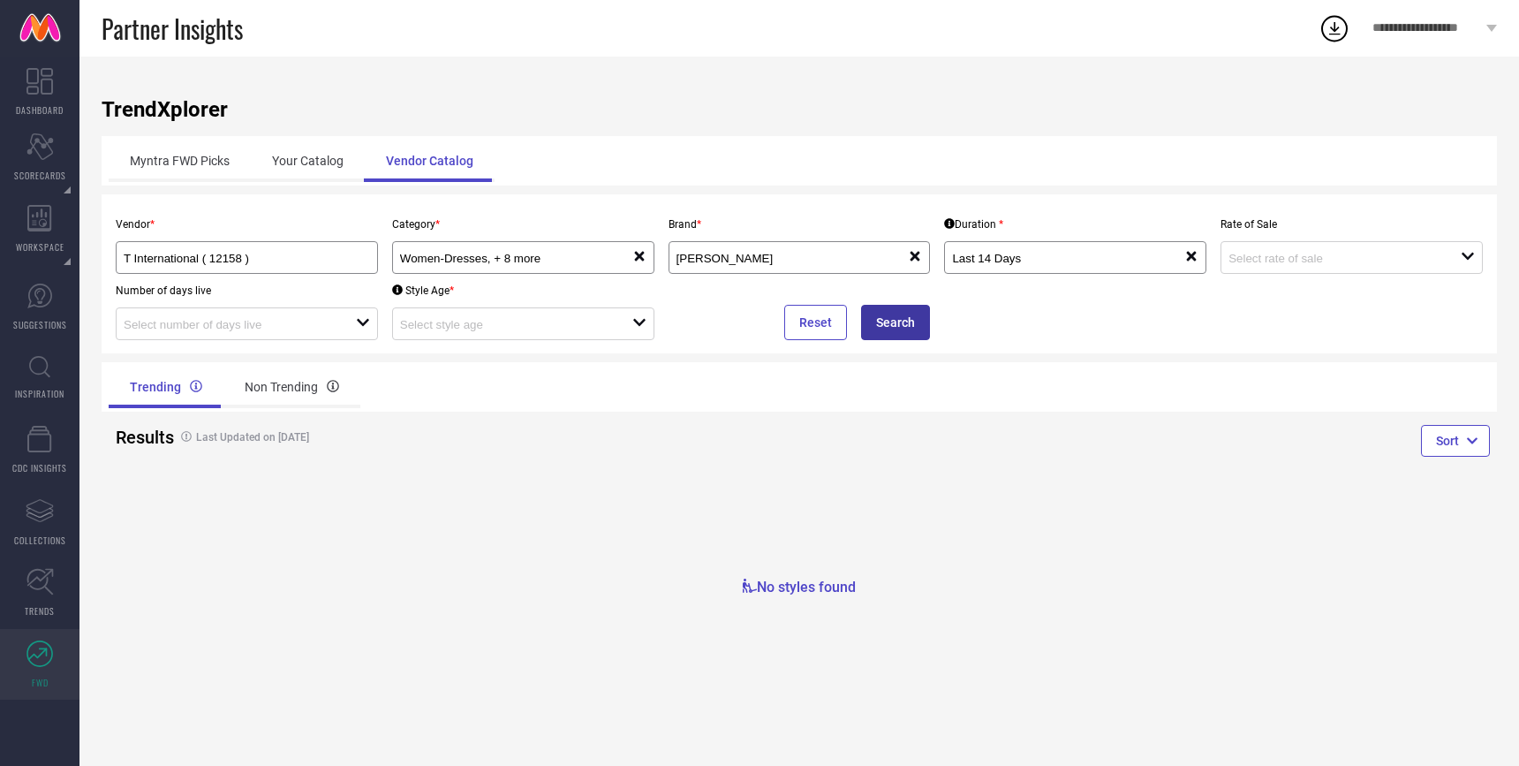
click at [904, 324] on button "Search" at bounding box center [895, 322] width 69 height 35
click at [323, 231] on div "Vendor * T International ( 12158 )" at bounding box center [247, 241] width 276 height 66
click at [309, 255] on input "T International ( 12158 )" at bounding box center [235, 258] width 222 height 13
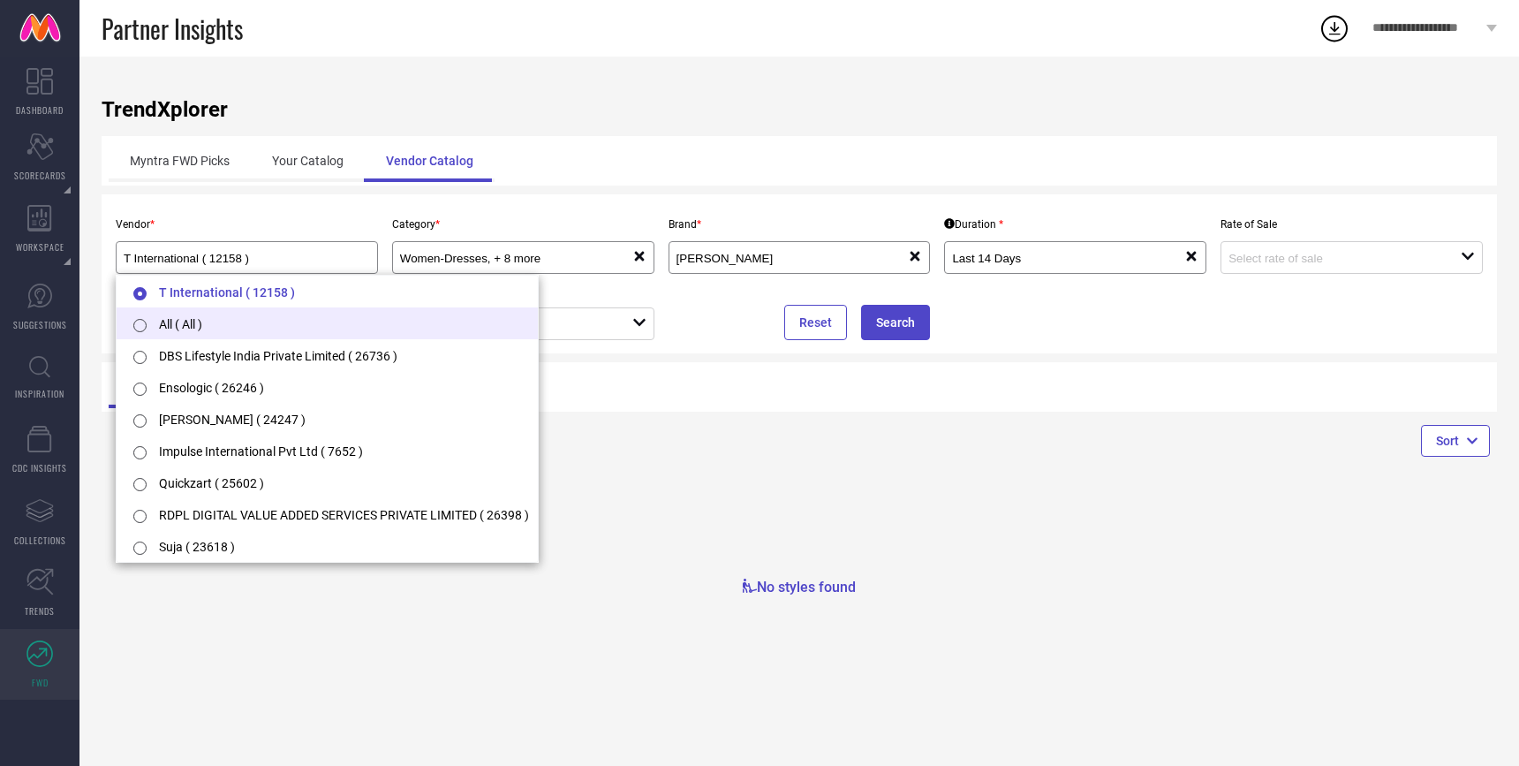
click at [272, 331] on li "All ( All )" at bounding box center [327, 323] width 421 height 32
type input "All ( All )"
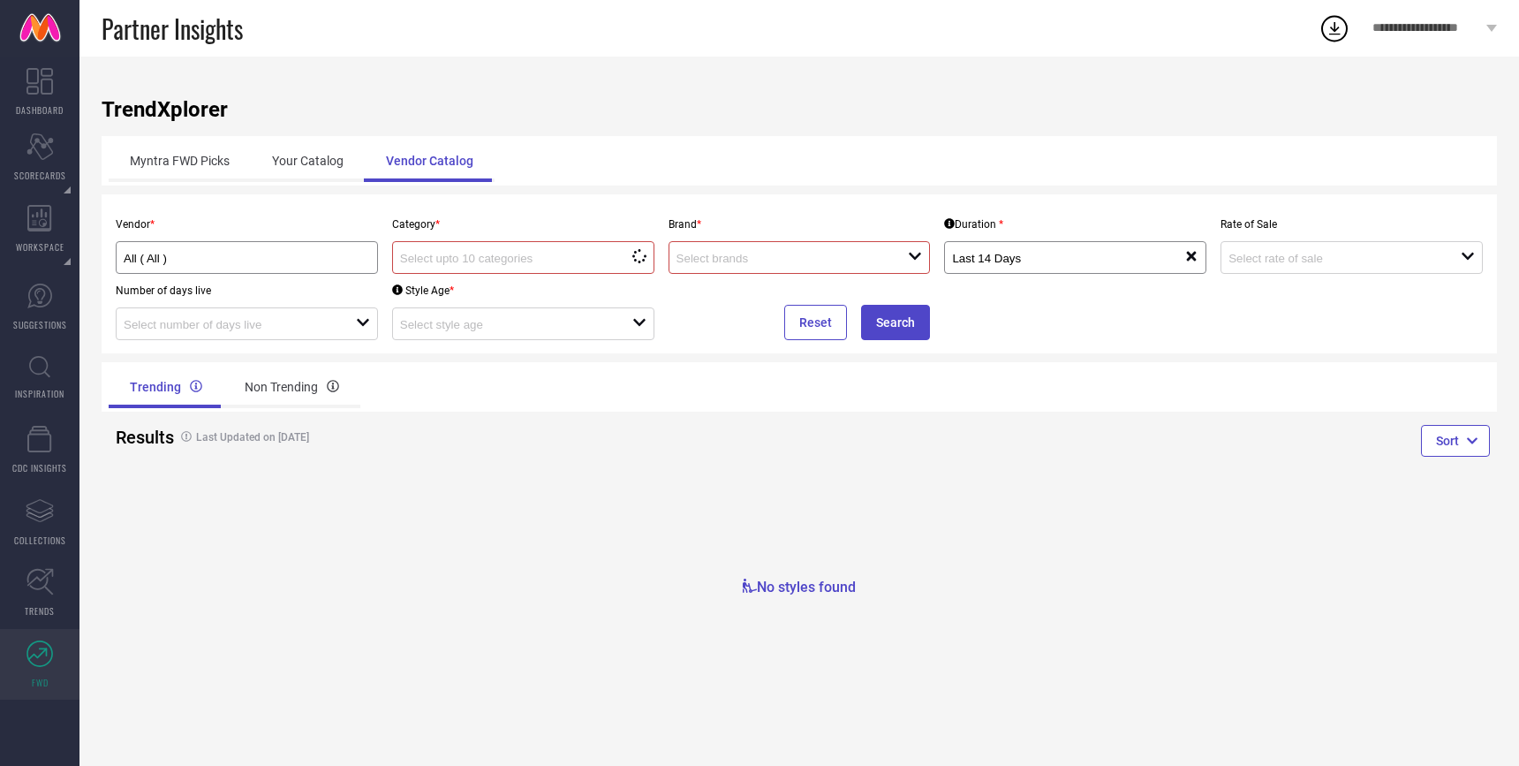
click at [522, 261] on input at bounding box center [504, 258] width 209 height 13
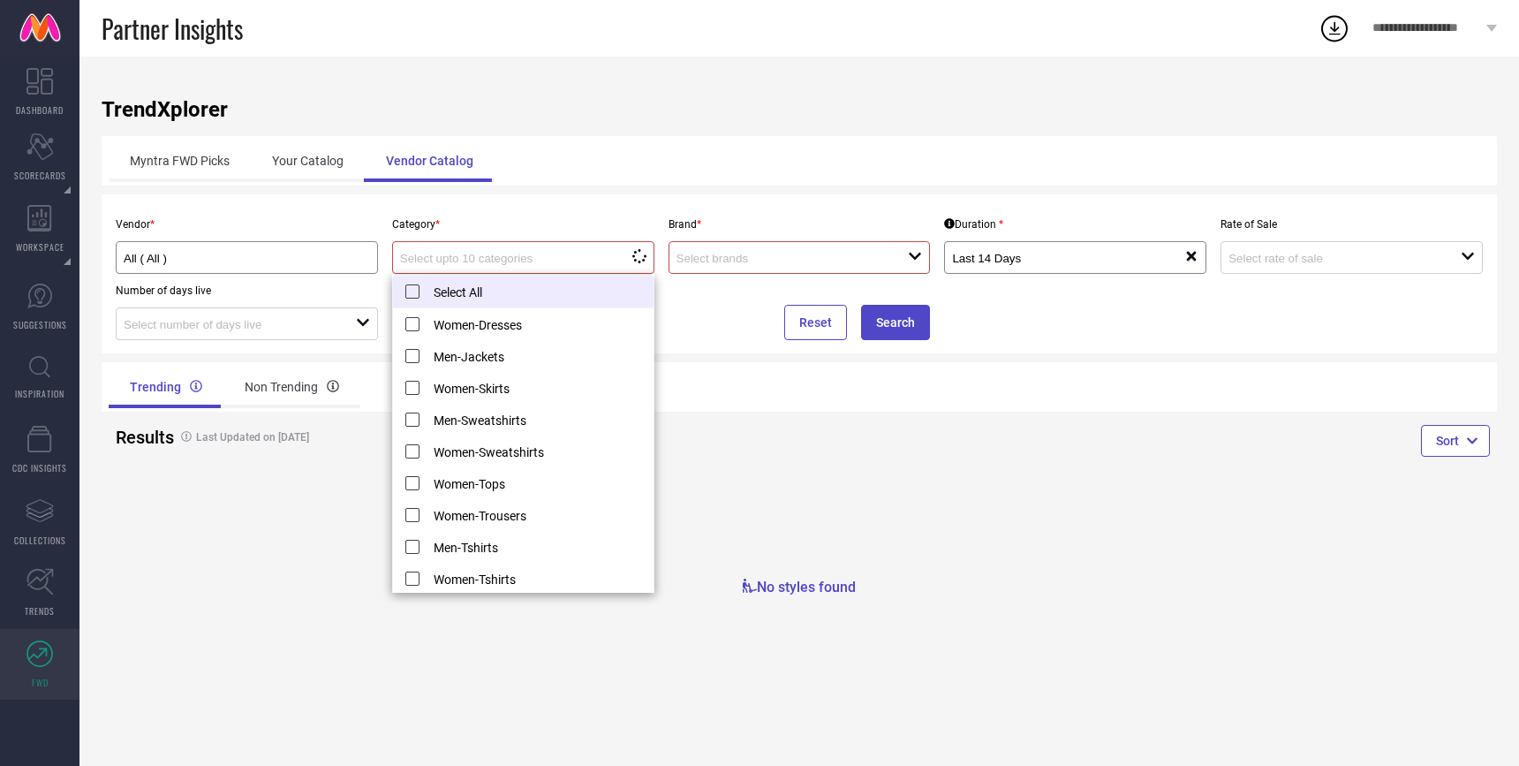
click at [512, 285] on li "Select All" at bounding box center [523, 292] width 261 height 33
type input "Women-Dresses, + 8 more"
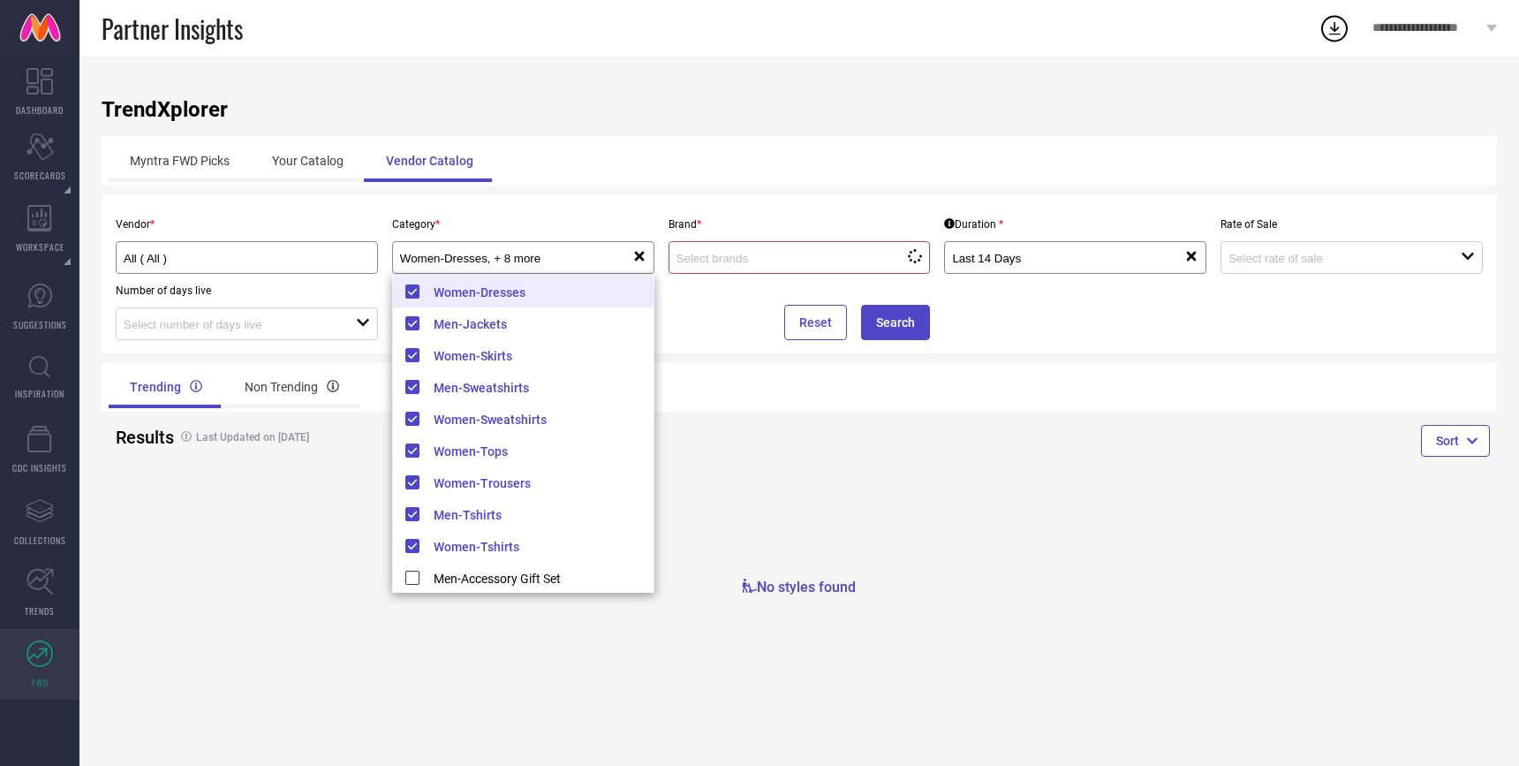
click at [738, 261] on input at bounding box center [781, 258] width 209 height 13
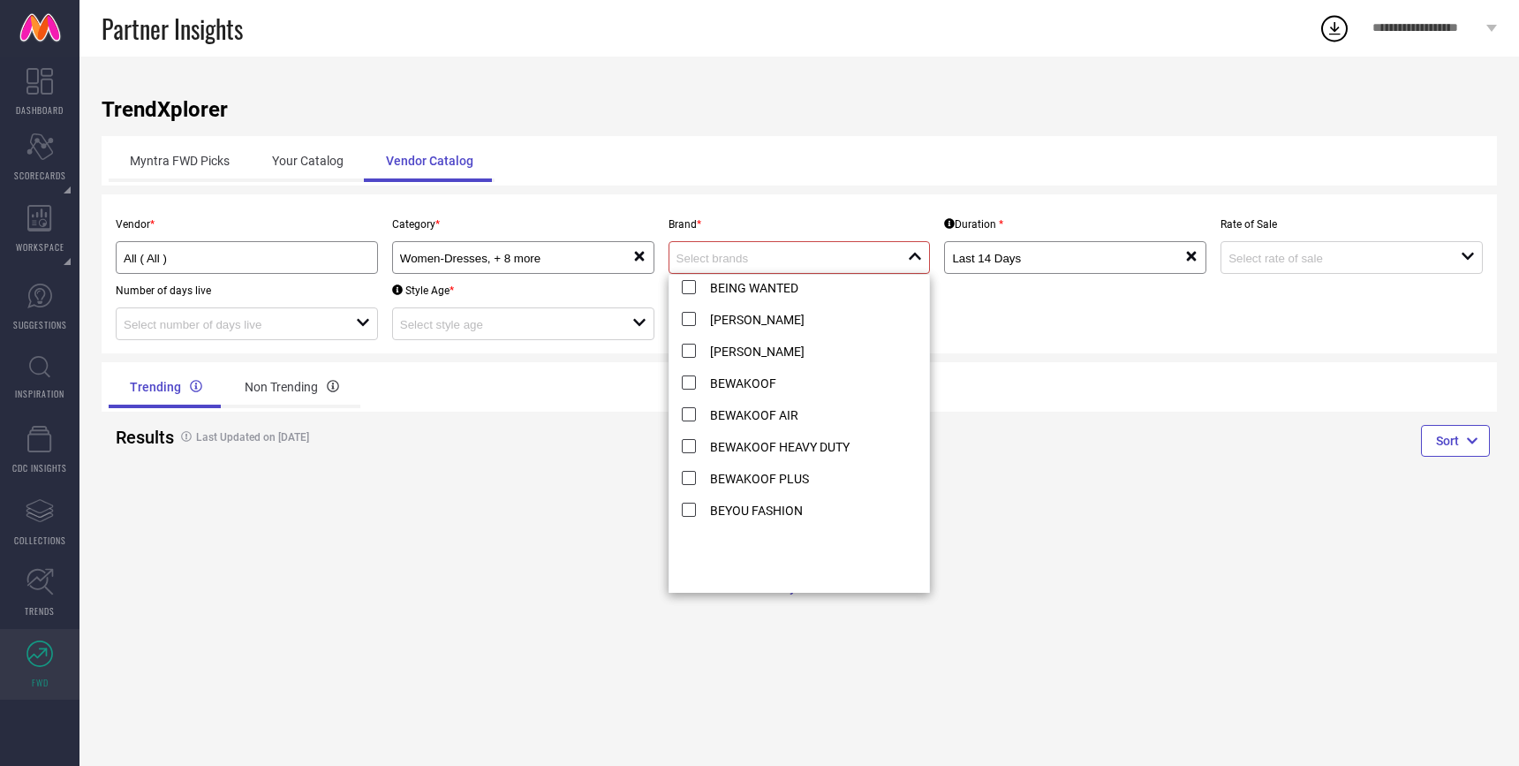
scroll to position [1044, 0]
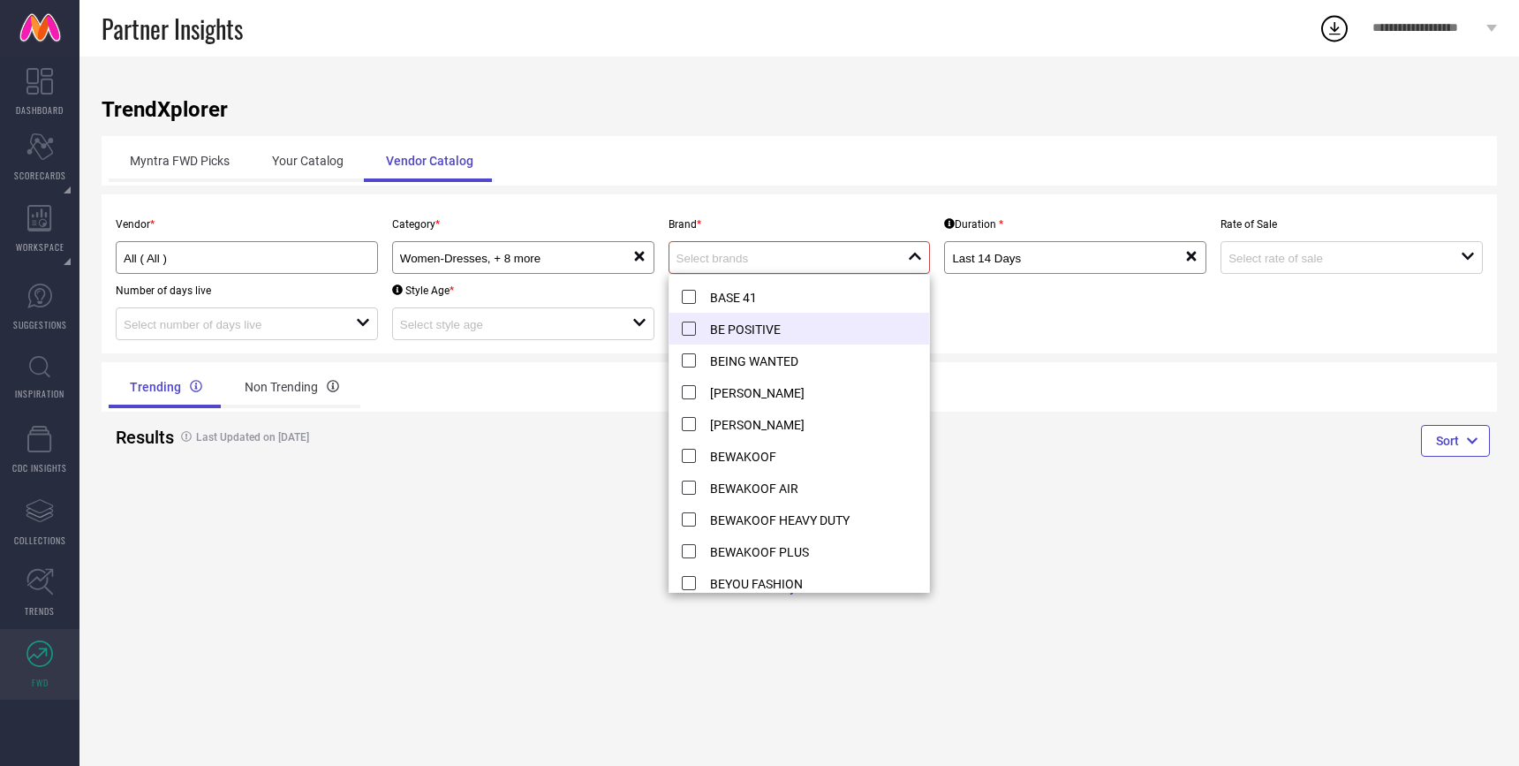
click at [700, 337] on li "BE POSITIVE" at bounding box center [800, 329] width 261 height 32
click at [1207, 338] on div "Vendor * All ( All ) Category * Women-Dresses, + 8 more reset Brand * BE POSITI…" at bounding box center [799, 274] width 1381 height 132
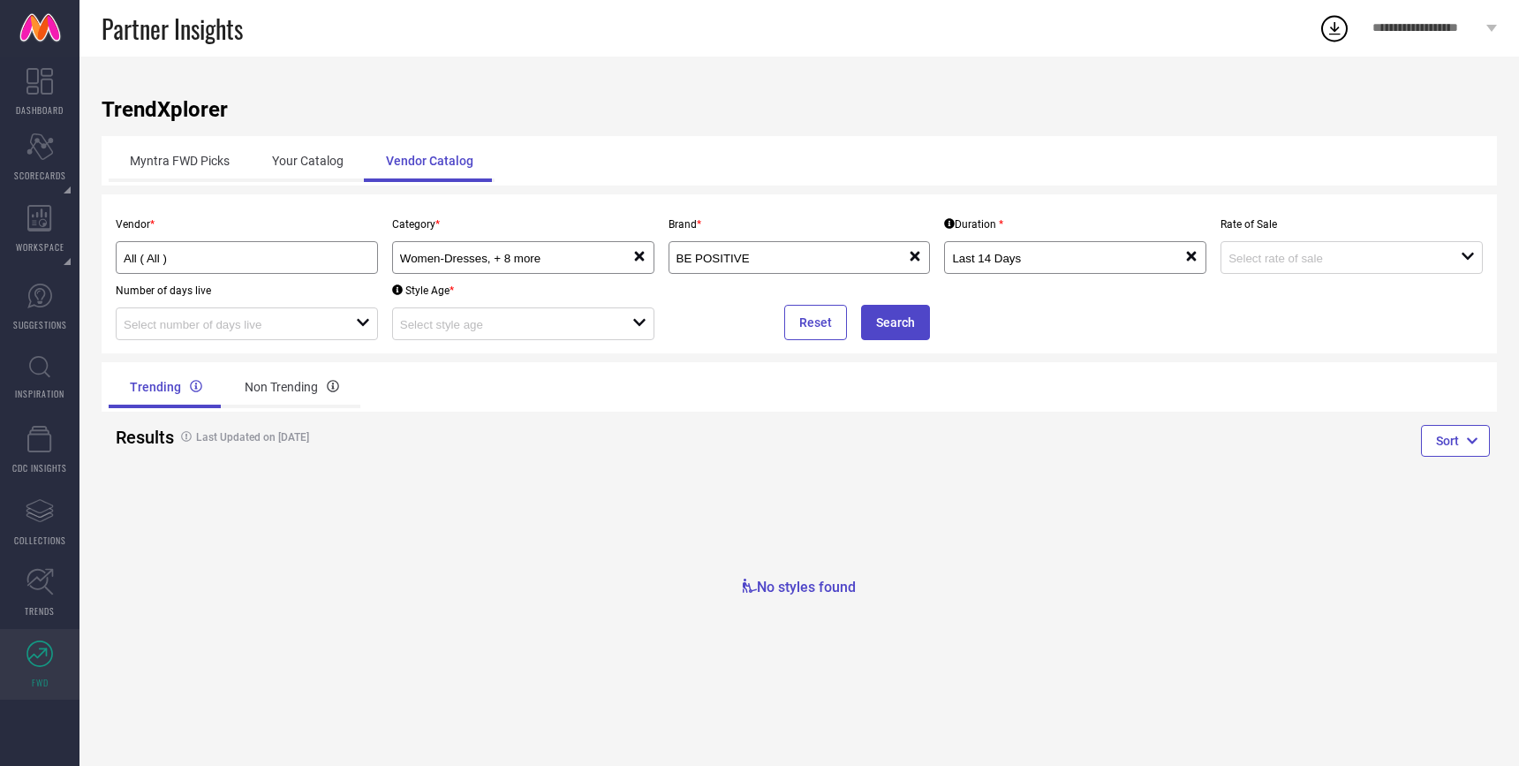
drag, startPoint x: 277, startPoint y: 437, endPoint x: 337, endPoint y: 435, distance: 59.2
click at [337, 437] on h4 "Last Updated on 19 Aug 2025" at bounding box center [450, 437] width 556 height 12
click at [296, 435] on h4 "Last Updated on 19 Aug 2025" at bounding box center [450, 437] width 556 height 12
click at [278, 435] on h4 "Last Updated on 19 Aug 2025" at bounding box center [450, 437] width 556 height 12
click at [889, 321] on button "Search" at bounding box center [895, 322] width 69 height 35
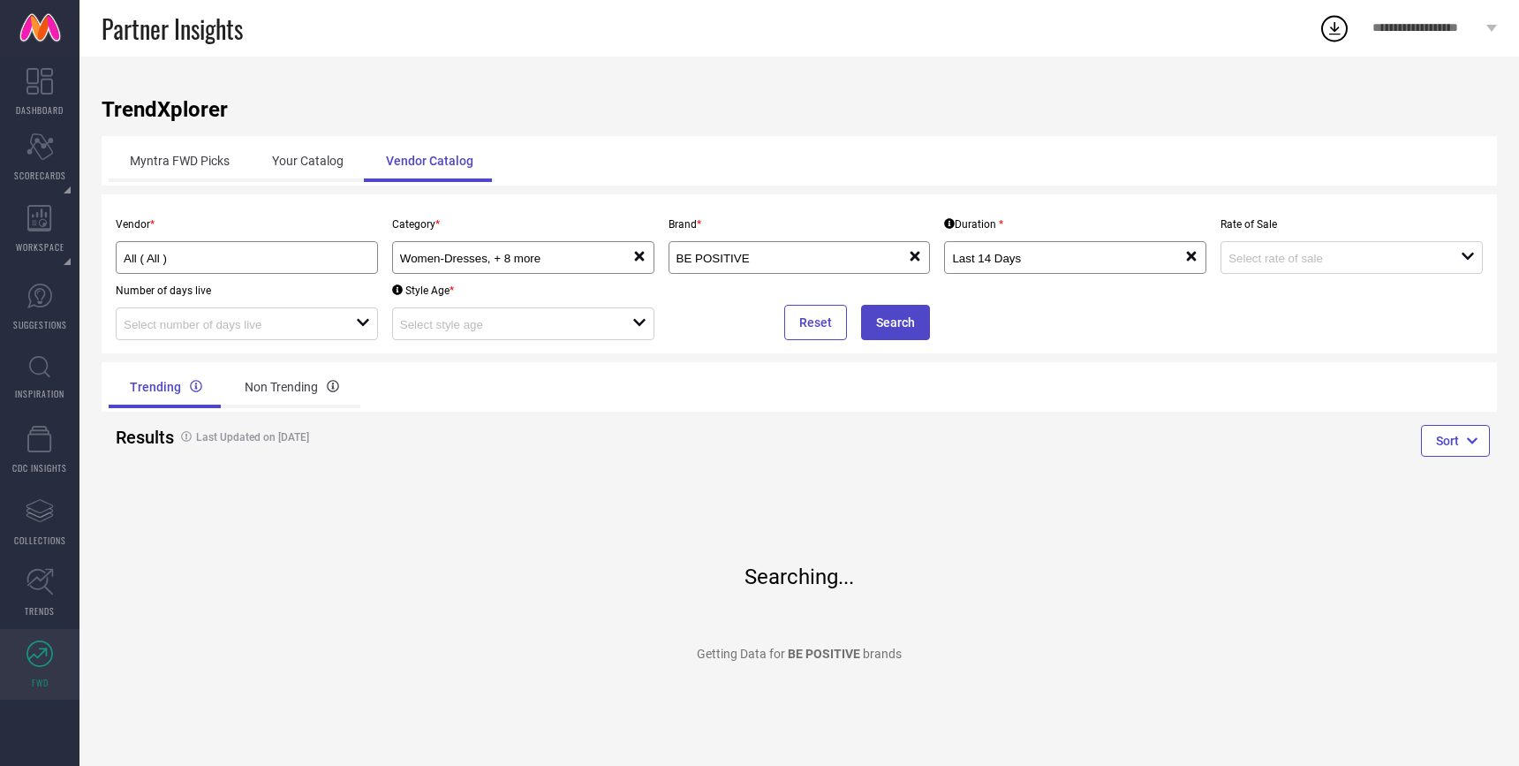
drag, startPoint x: 276, startPoint y: 438, endPoint x: 331, endPoint y: 438, distance: 55.6
click at [331, 438] on h4 "Last Updated on 19 Aug 2025" at bounding box center [450, 437] width 556 height 12
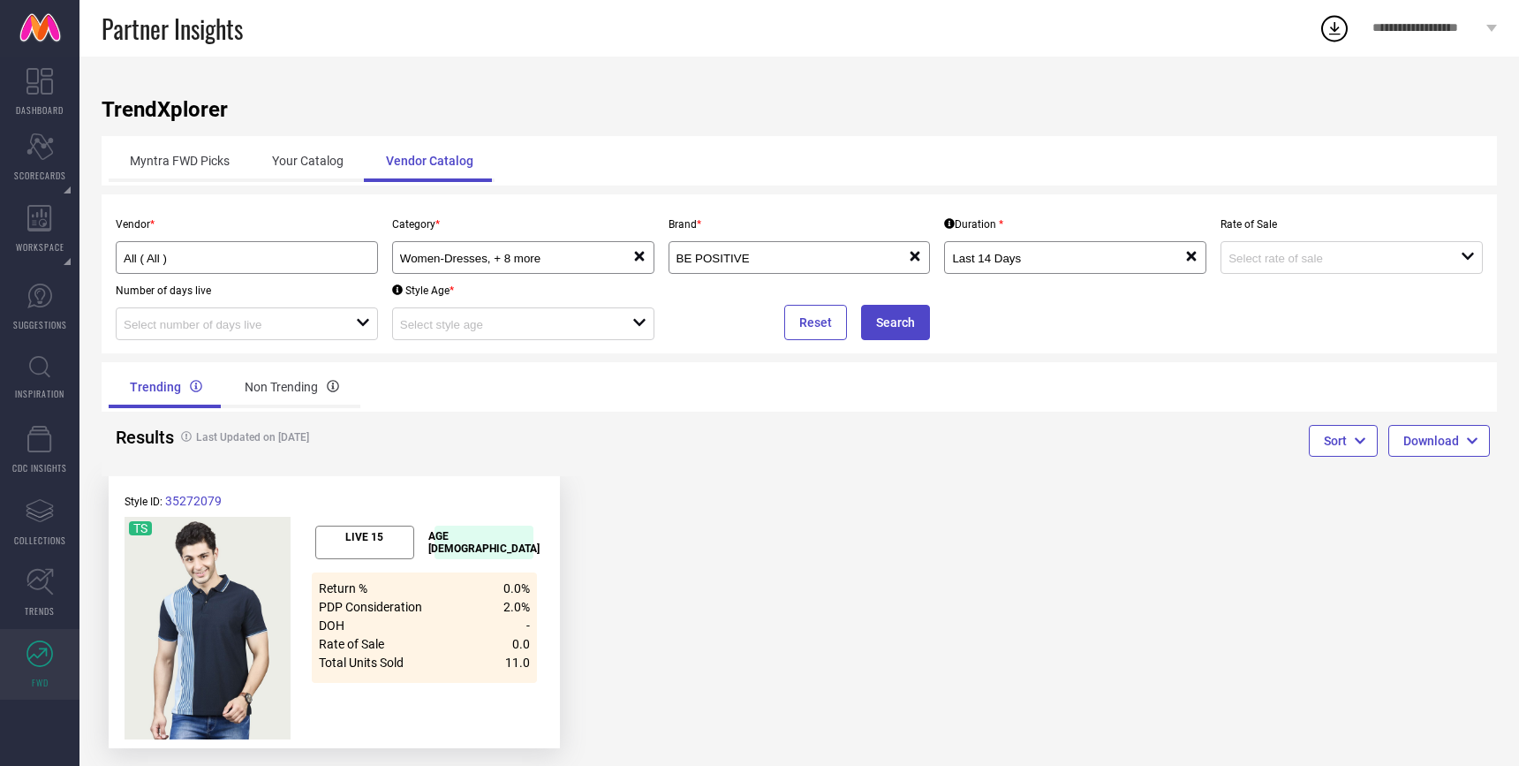
scroll to position [23, 0]
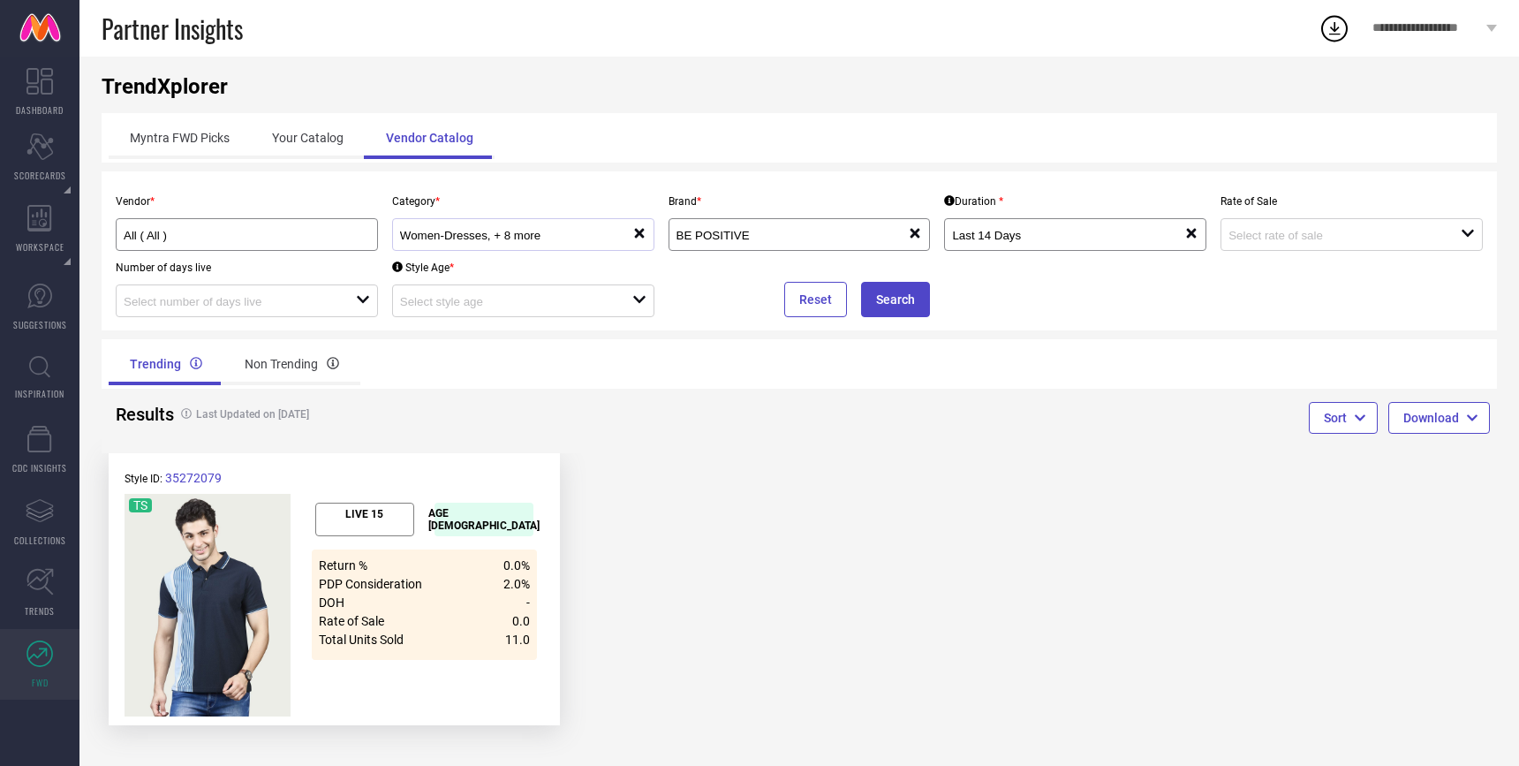
click at [605, 246] on div "Women-Dresses, + 8 more reset" at bounding box center [523, 234] width 262 height 33
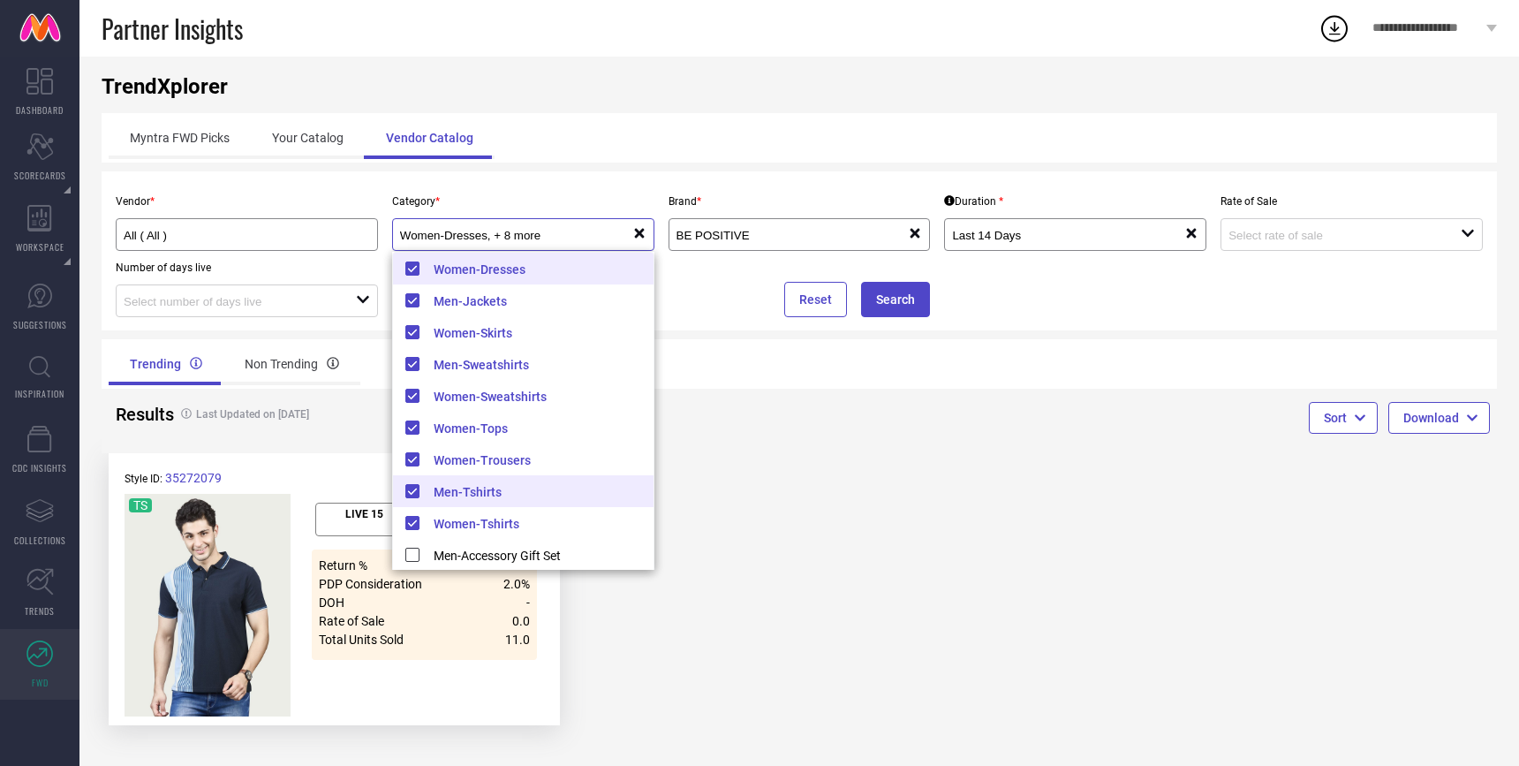
scroll to position [0, 0]
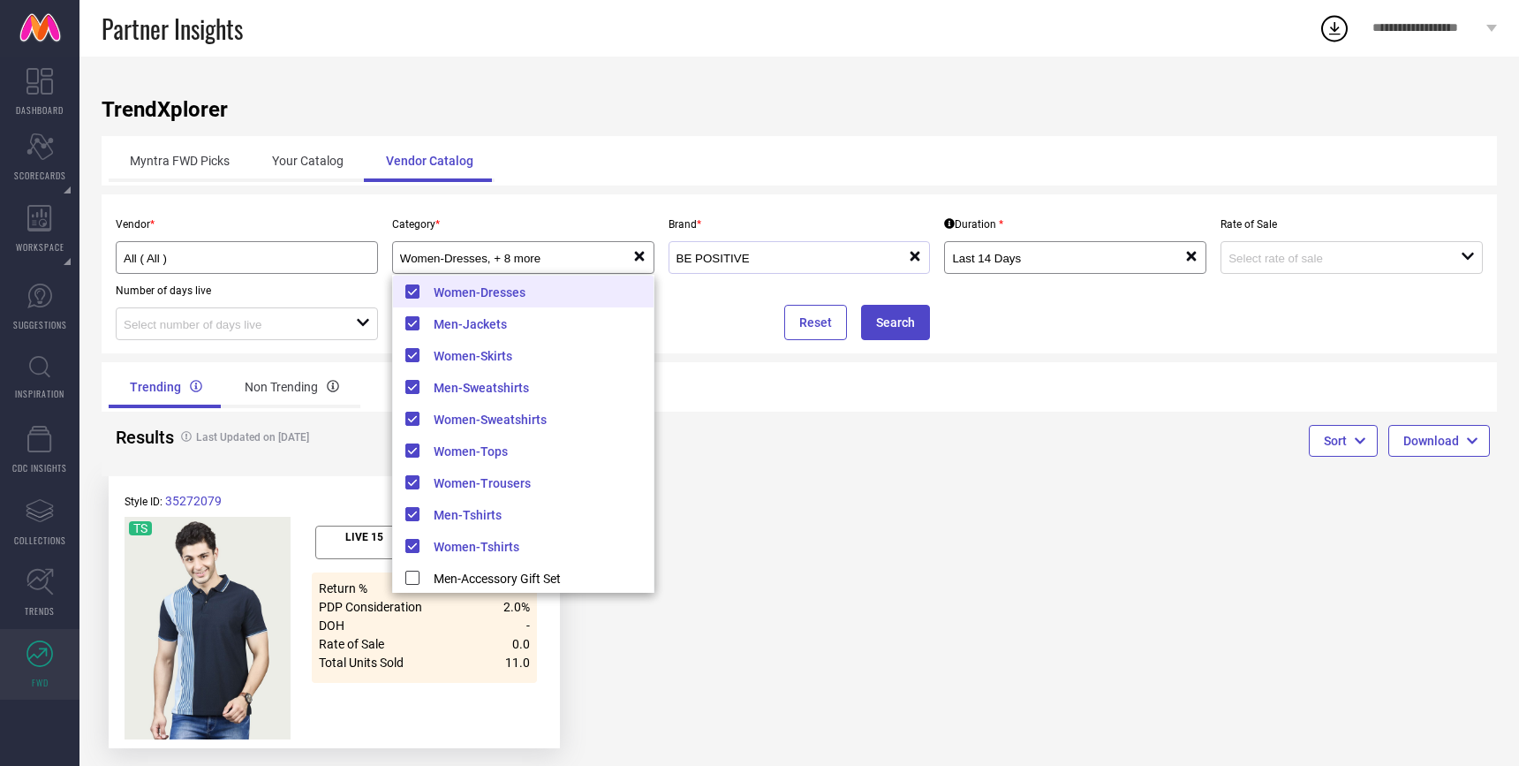
click at [750, 269] on div "BE POSITIVE reset" at bounding box center [800, 257] width 262 height 33
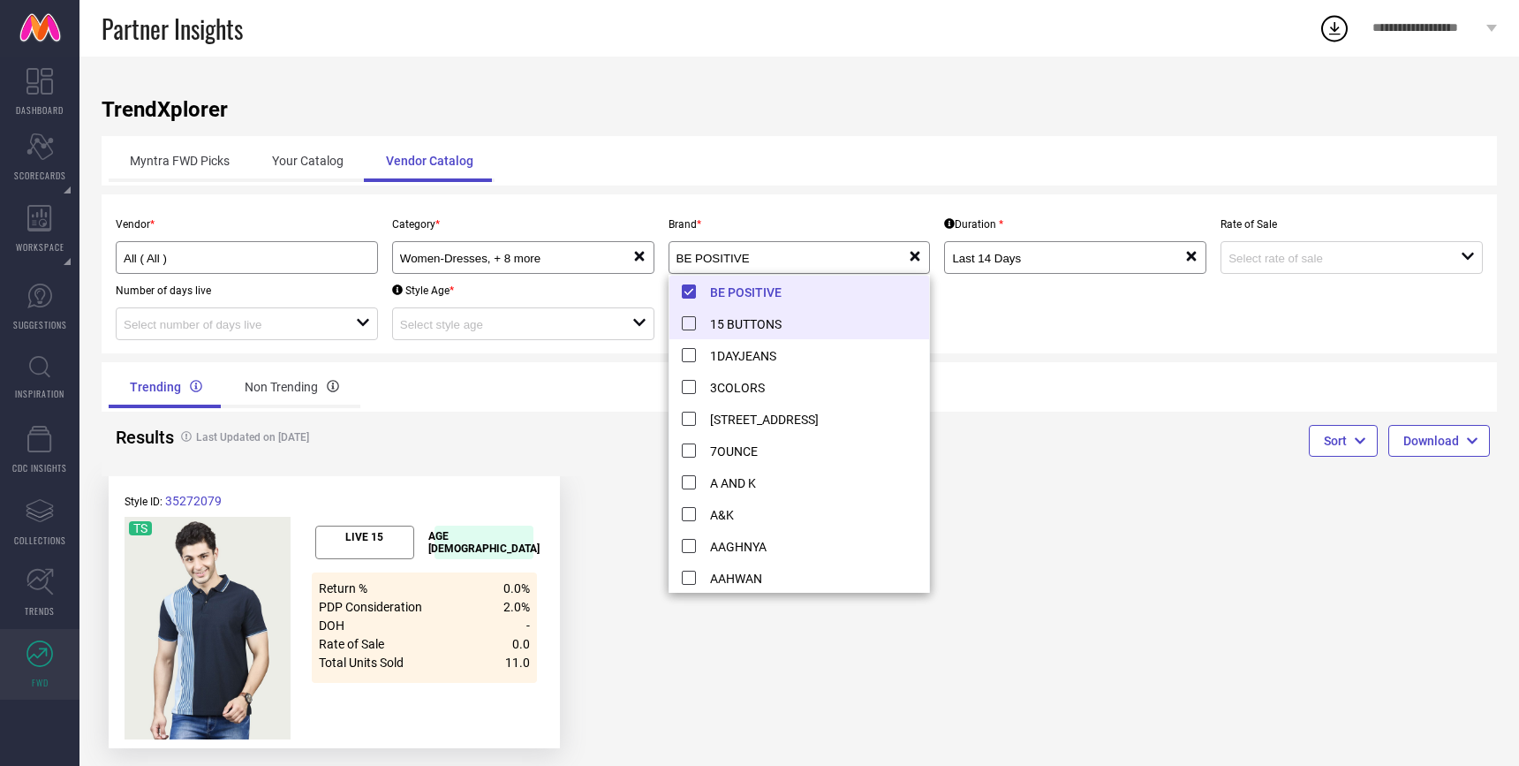
click at [690, 327] on li "15 BUTTONS" at bounding box center [800, 323] width 261 height 32
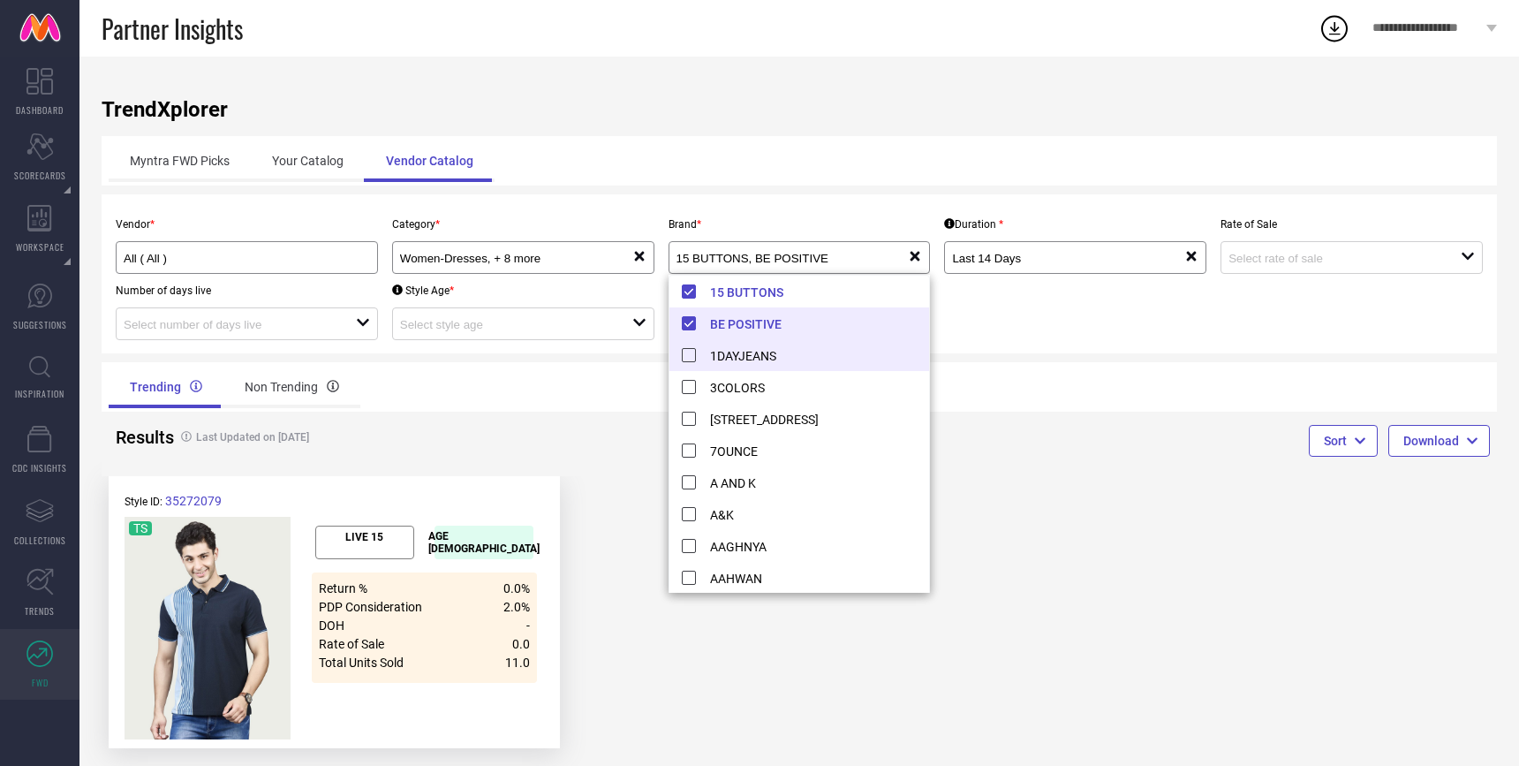
click at [686, 360] on li "1DAYJEANS" at bounding box center [800, 355] width 261 height 32
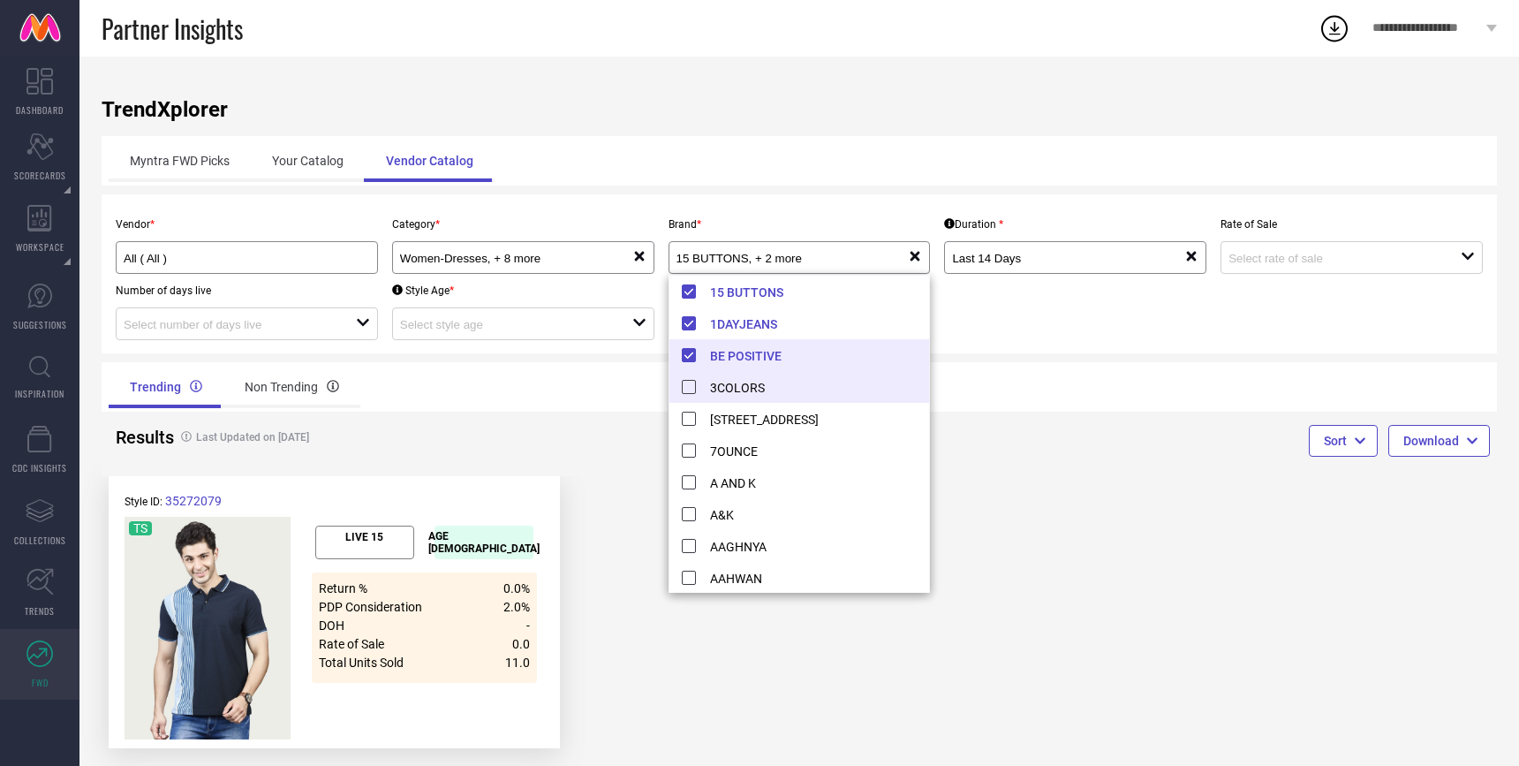
click at [692, 384] on li "3COLORS" at bounding box center [800, 387] width 261 height 32
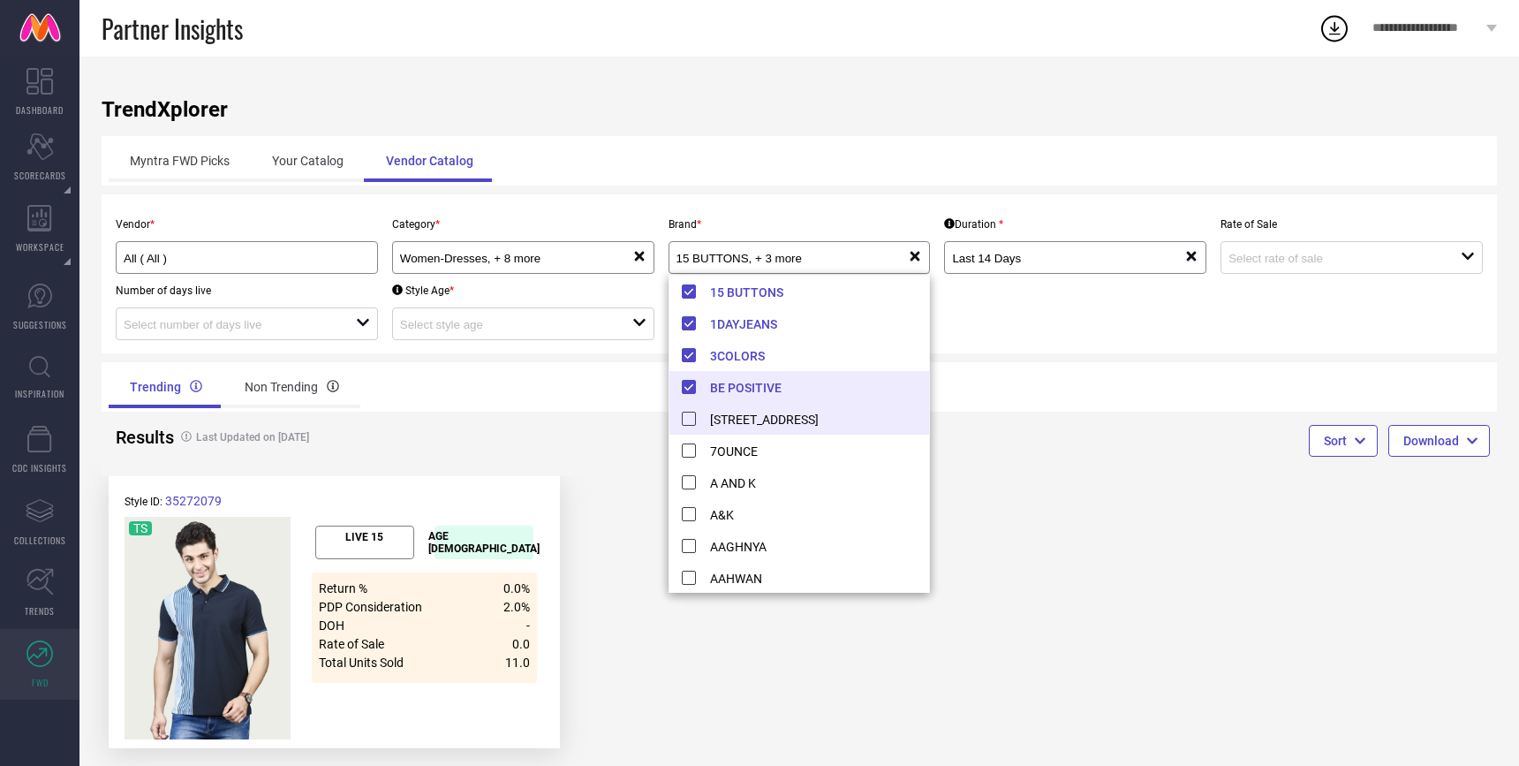
click at [691, 422] on li "[STREET_ADDRESS]" at bounding box center [800, 419] width 261 height 32
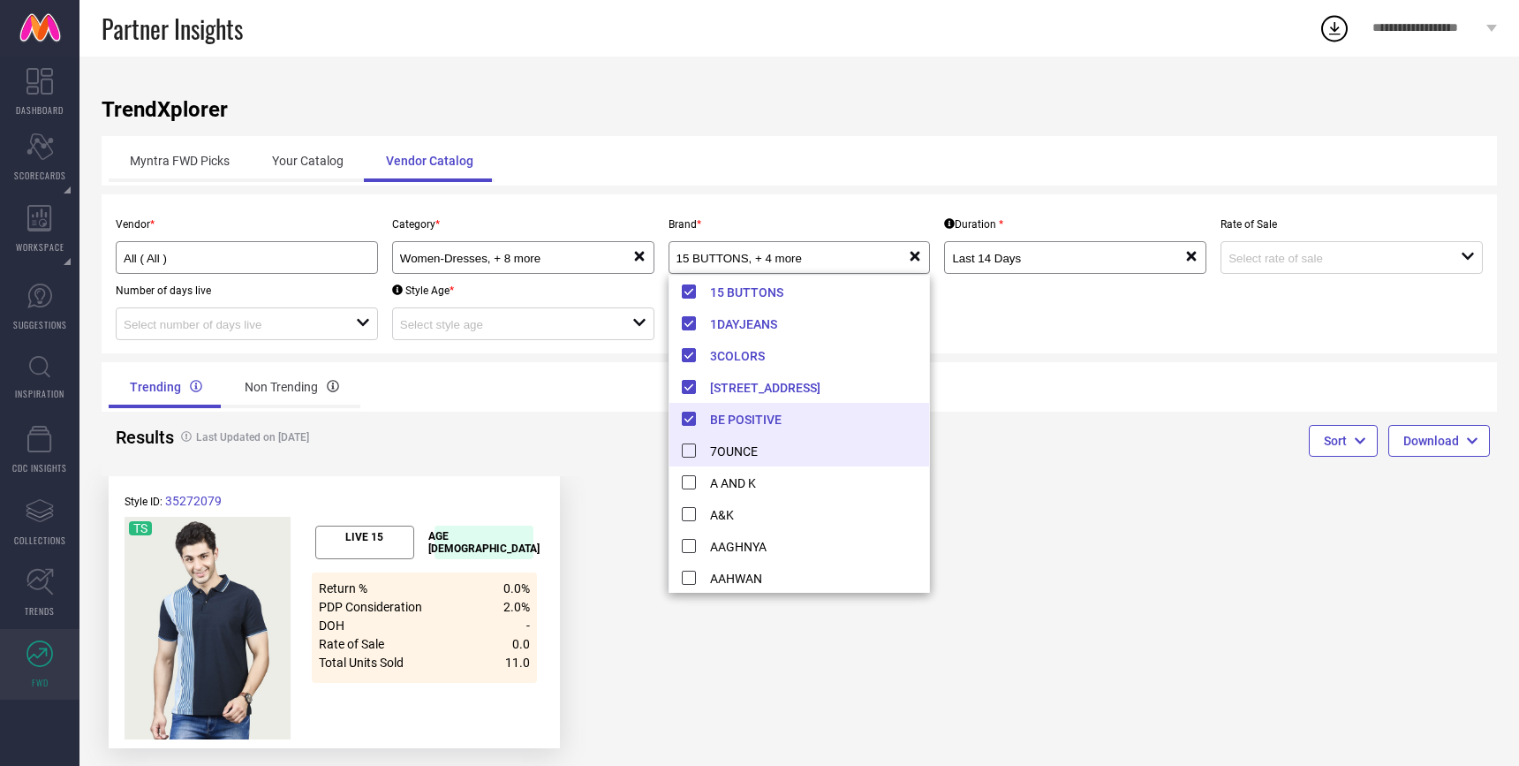
click at [689, 454] on li "7OUNCE" at bounding box center [800, 451] width 261 height 32
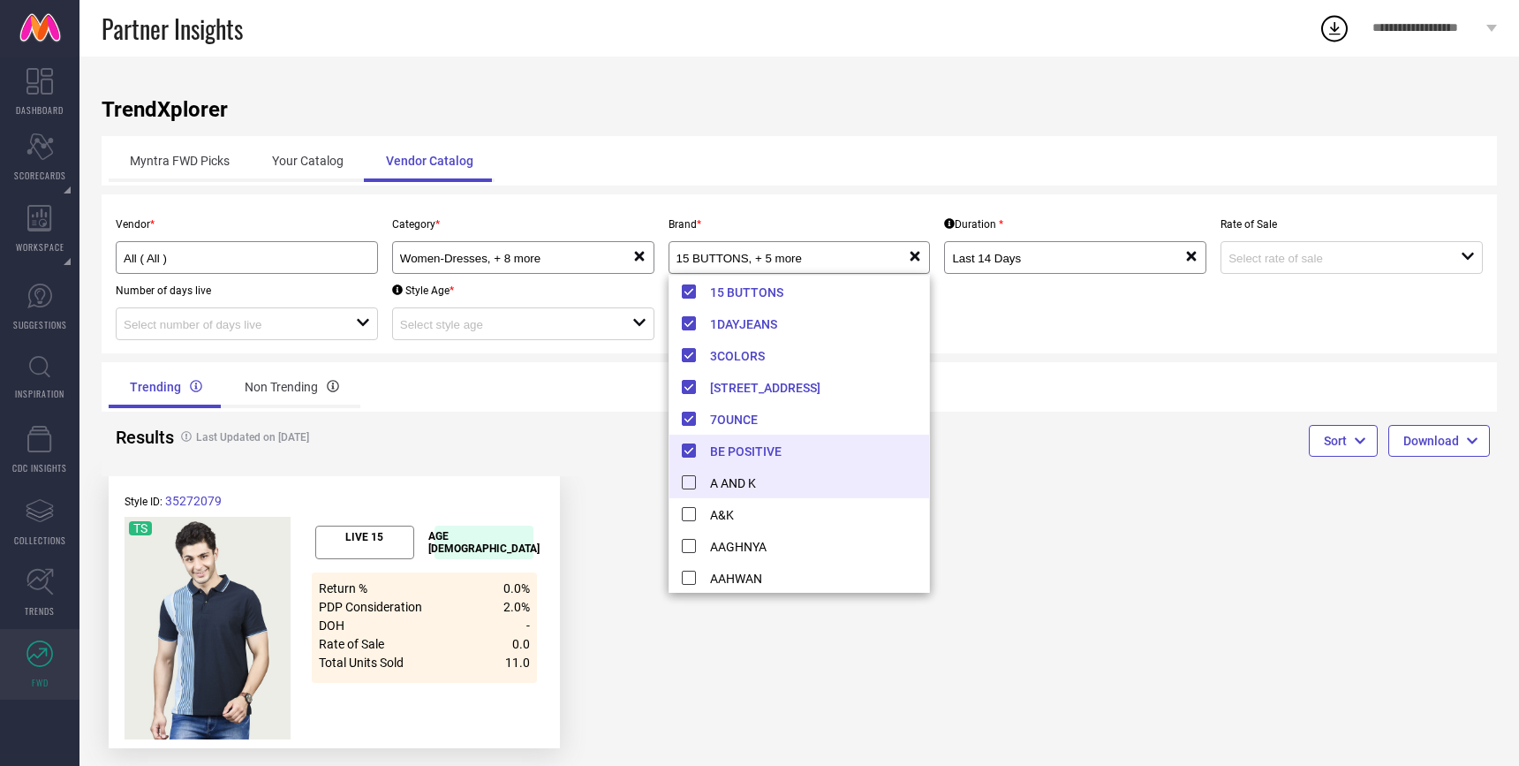
click at [689, 492] on li "A AND K" at bounding box center [800, 482] width 261 height 32
type input "15 BUTTONS, + 6 more"
click at [1241, 394] on div at bounding box center [1148, 386] width 698 height 49
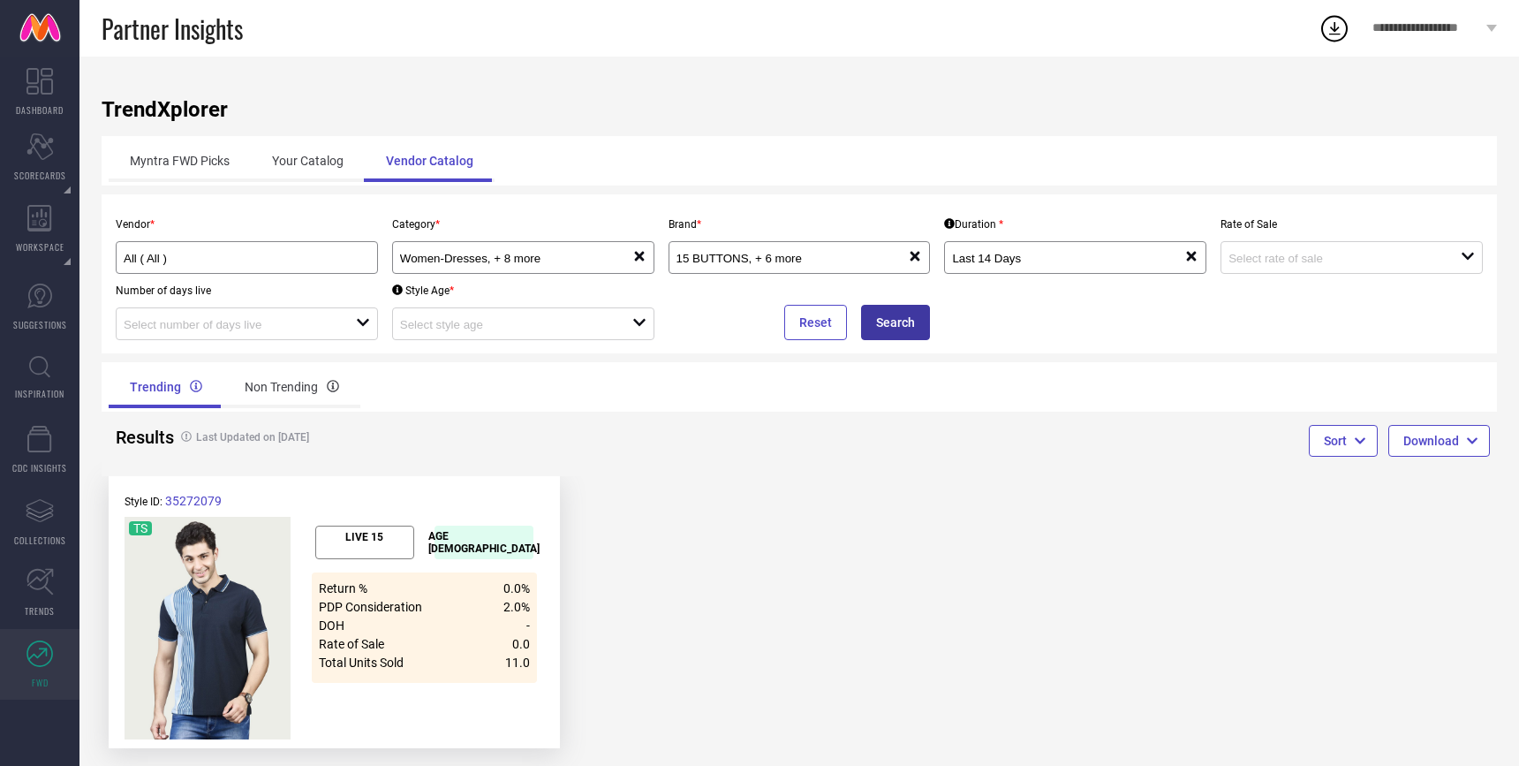
click at [912, 326] on button "Search" at bounding box center [895, 322] width 69 height 35
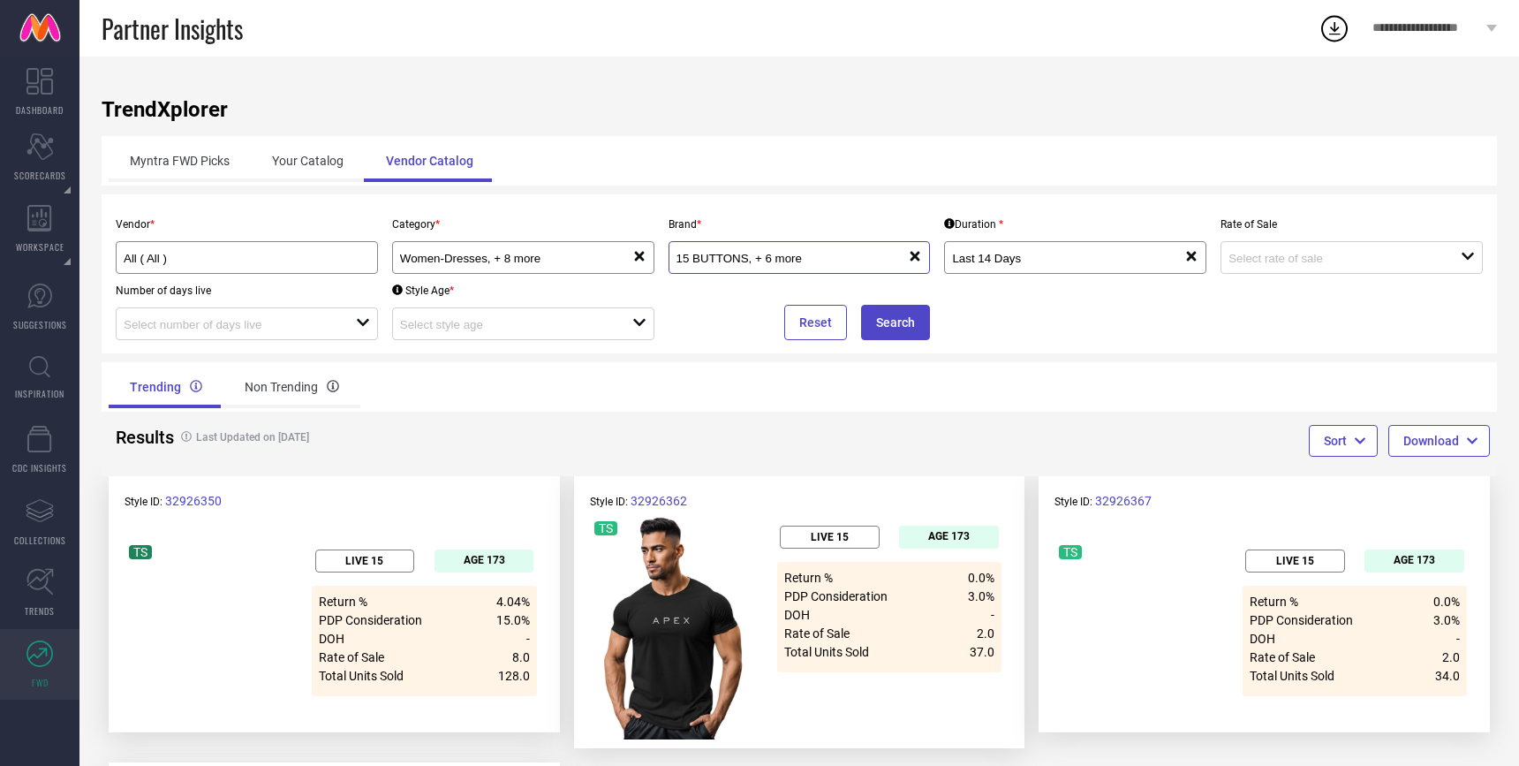
click at [821, 264] on input "15 BUTTONS, + 6 more" at bounding box center [781, 258] width 209 height 13
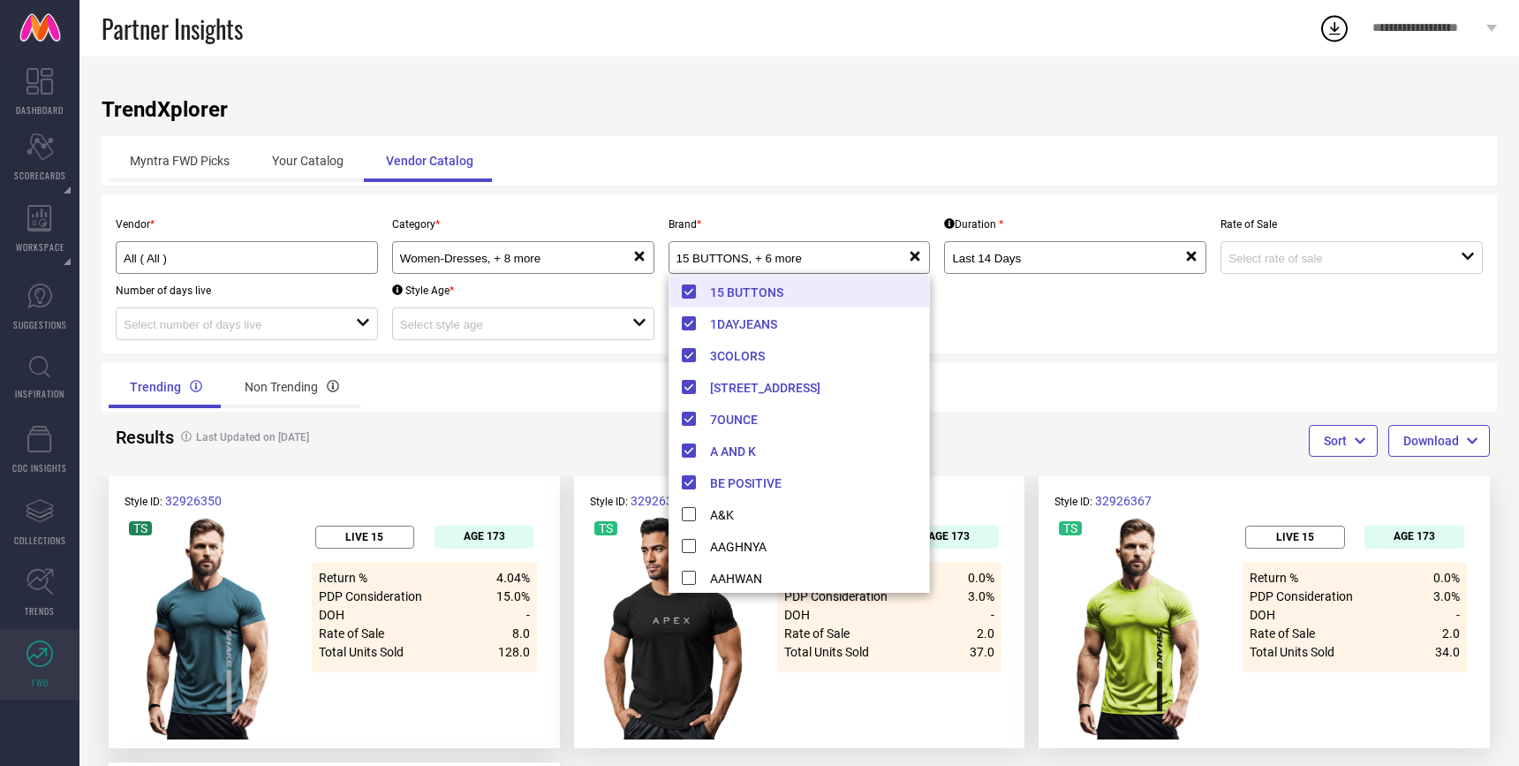
click at [979, 383] on div at bounding box center [1148, 386] width 698 height 49
